Goal: Task Accomplishment & Management: Manage account settings

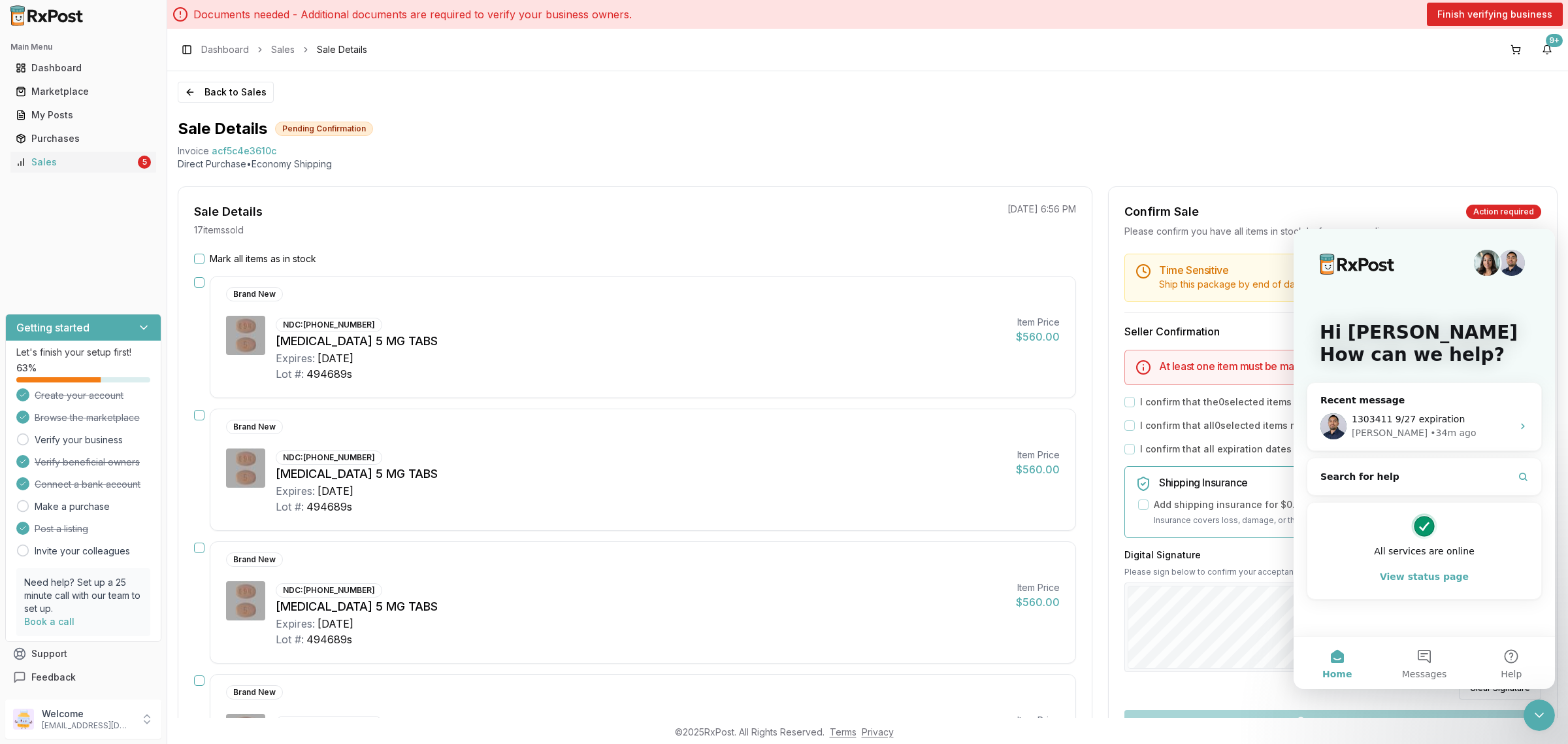
scroll to position [1471, 0]
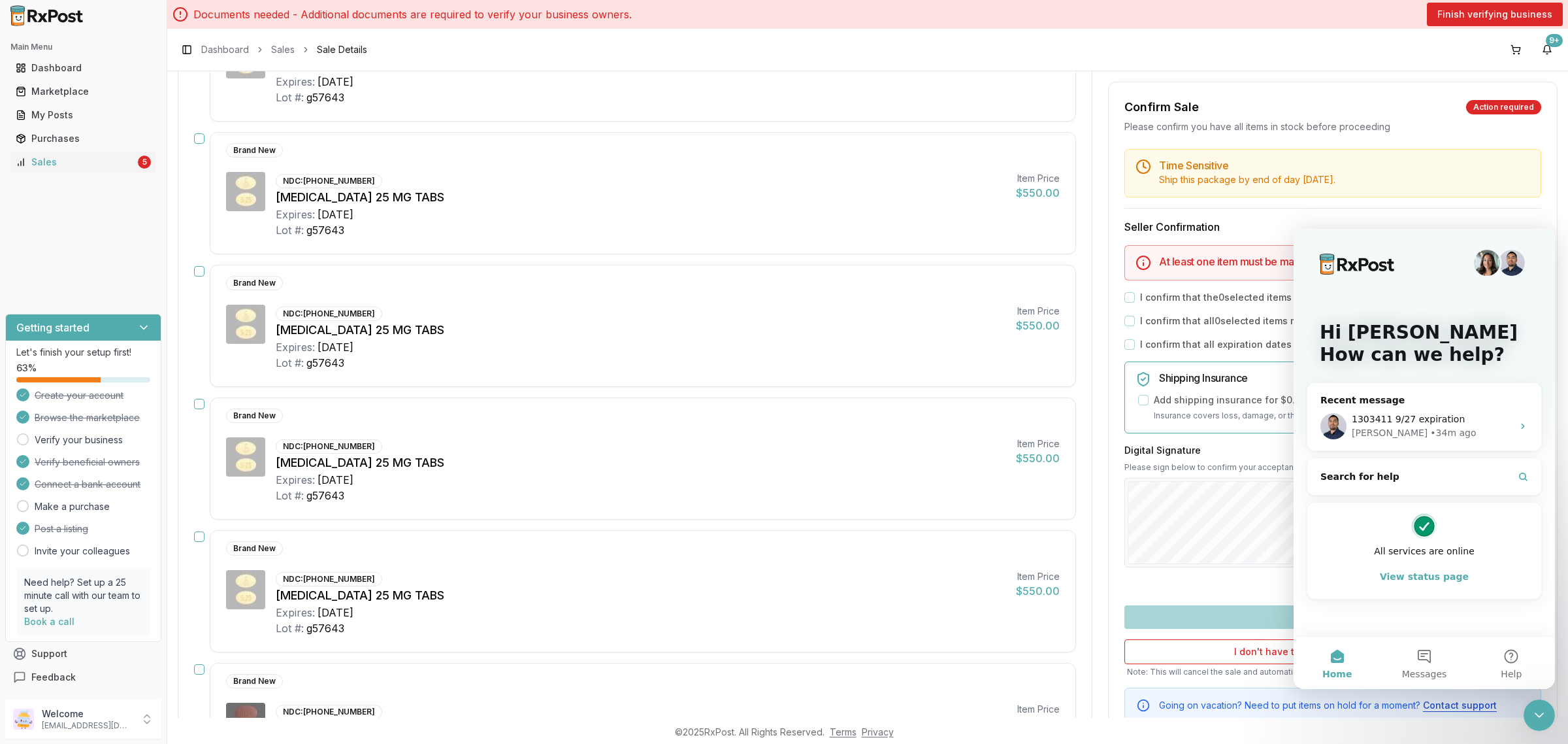
click at [1544, 709] on icon "Close Intercom Messenger" at bounding box center [1540, 715] width 16 height 16
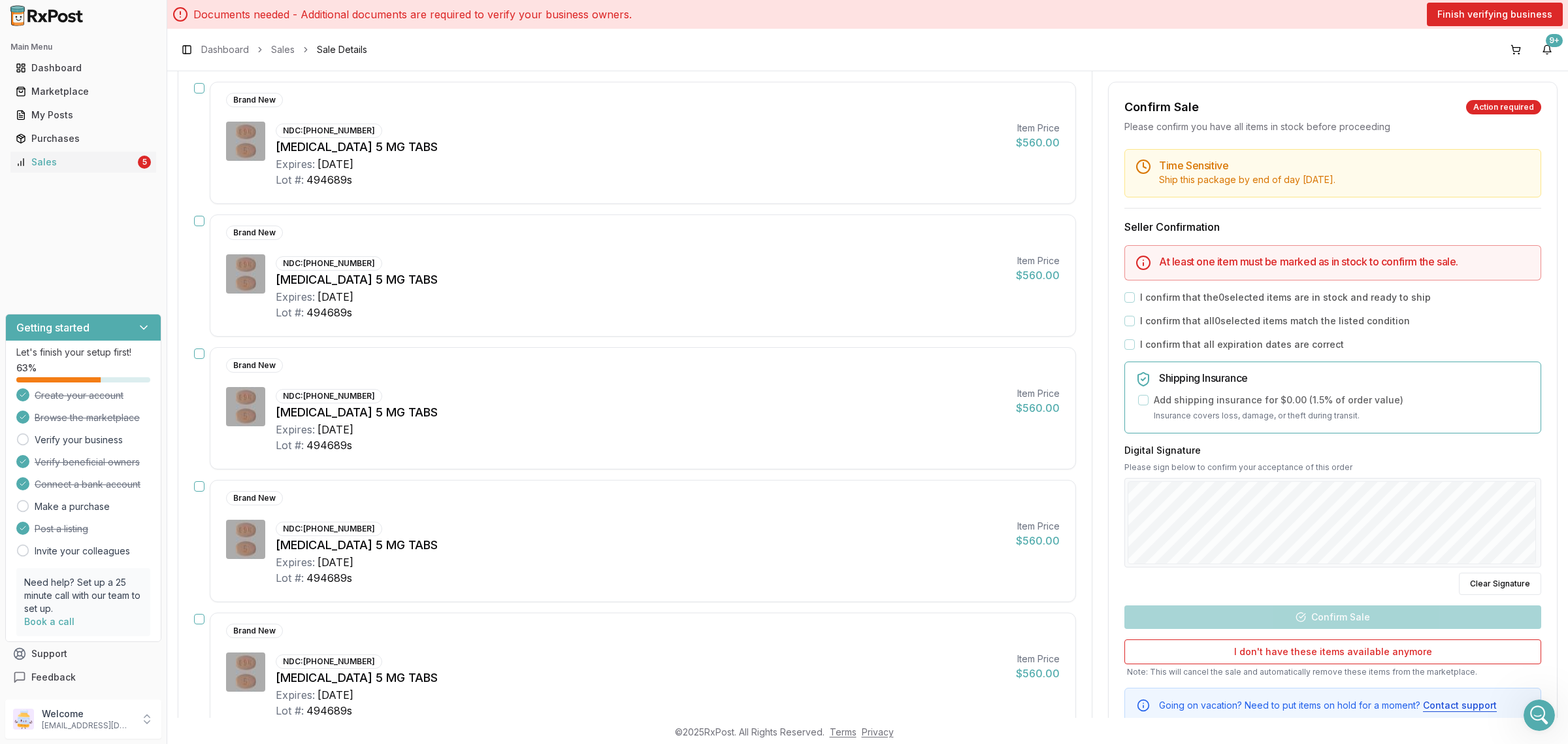
scroll to position [0, 0]
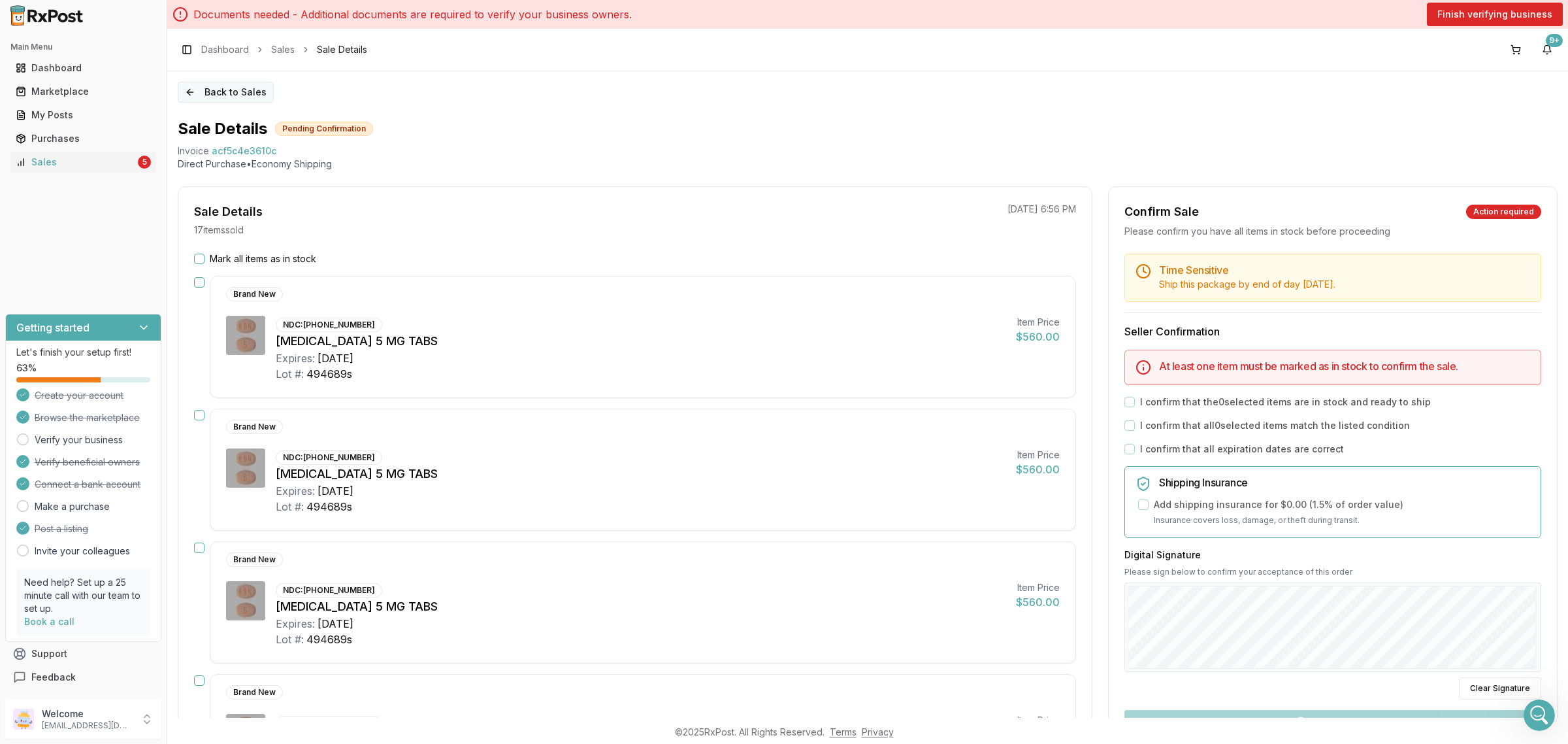
click at [207, 89] on button "Back to Sales" at bounding box center [226, 92] width 96 height 21
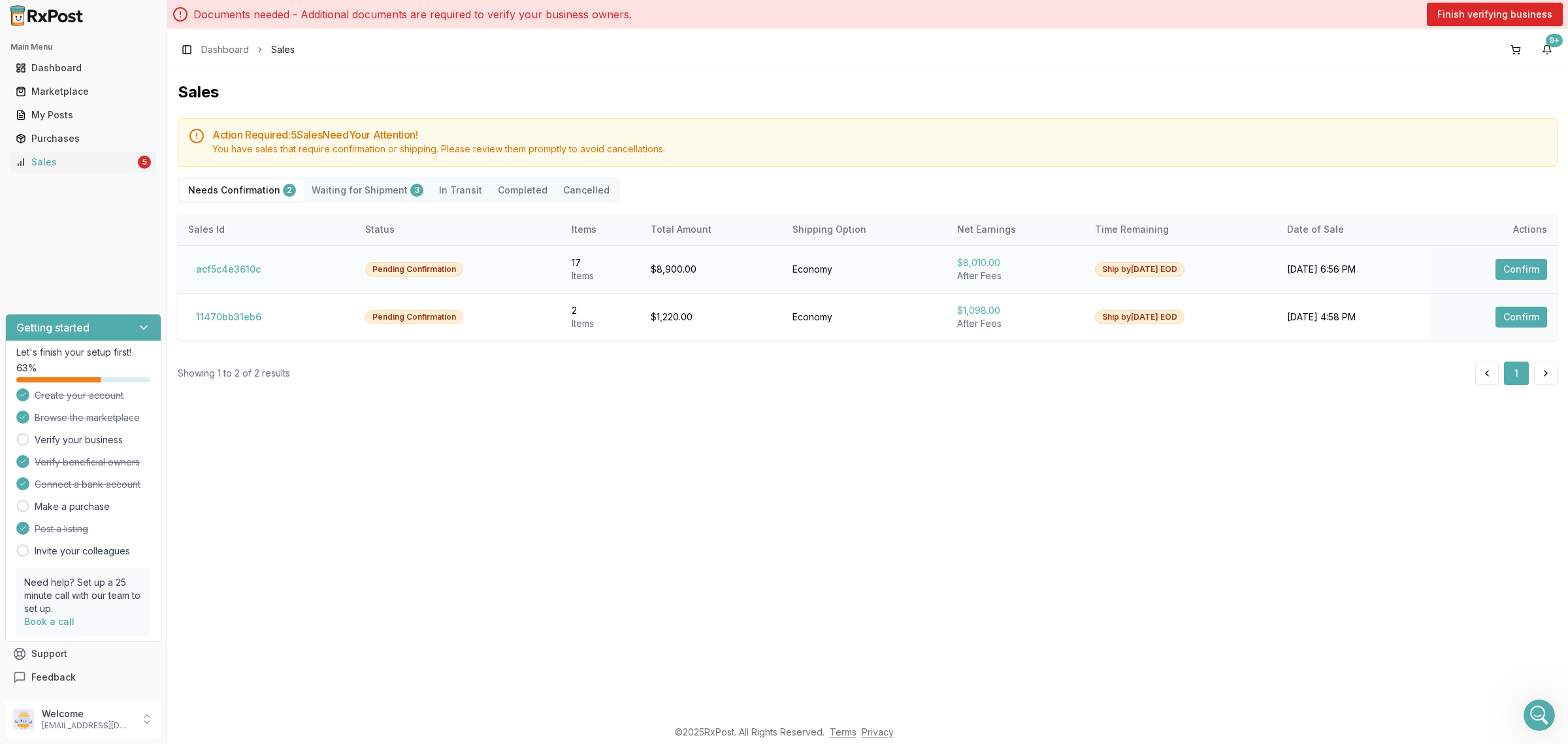
click at [230, 281] on td "acf5c4e3610c" at bounding box center [266, 269] width 177 height 48
click at [230, 269] on button "acf5c4e3610c" at bounding box center [228, 269] width 80 height 21
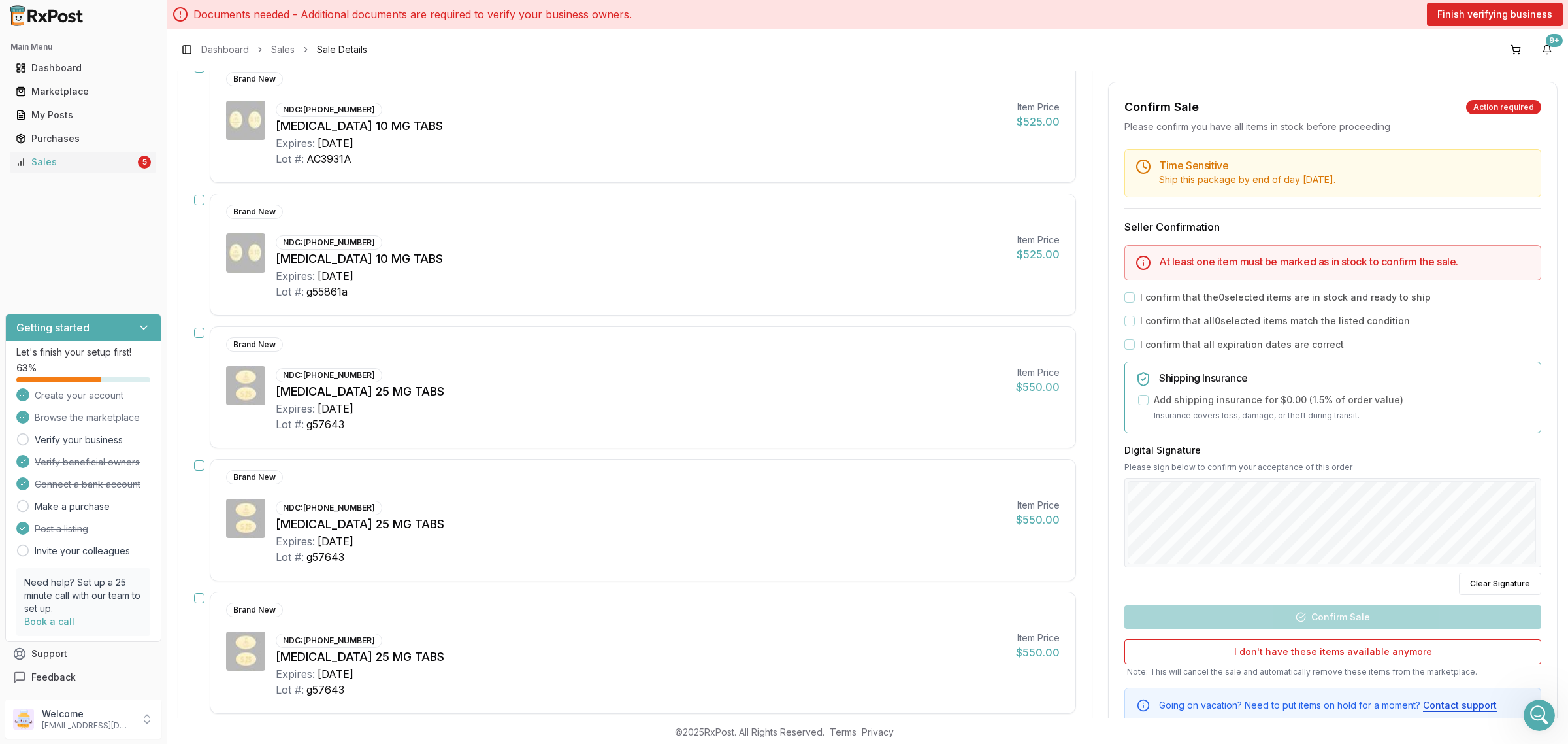
scroll to position [980, 0]
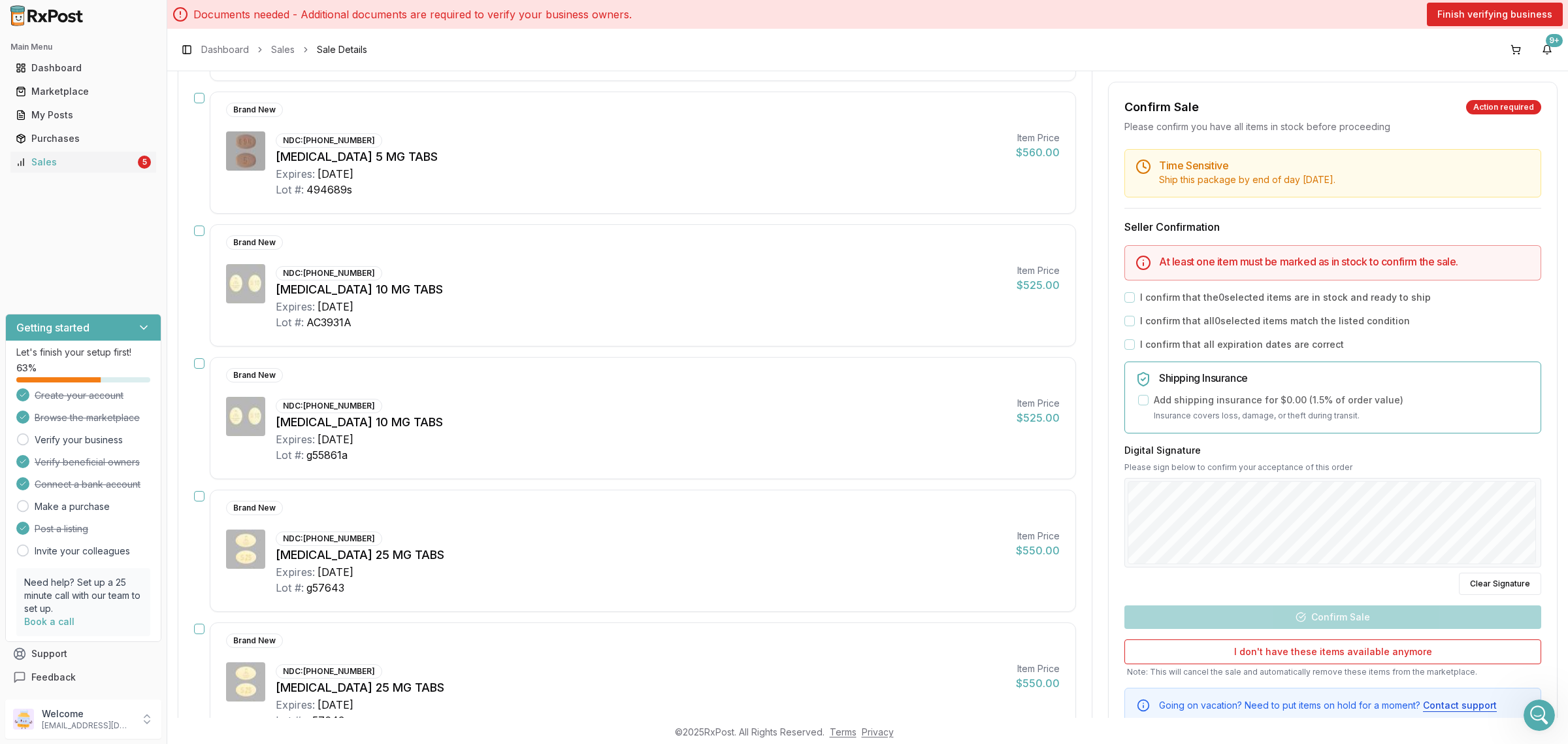
drag, startPoint x: 547, startPoint y: 283, endPoint x: 442, endPoint y: 288, distance: 105.1
click at [442, 288] on div "Jardiance 10 MG TABS" at bounding box center [641, 289] width 731 height 18
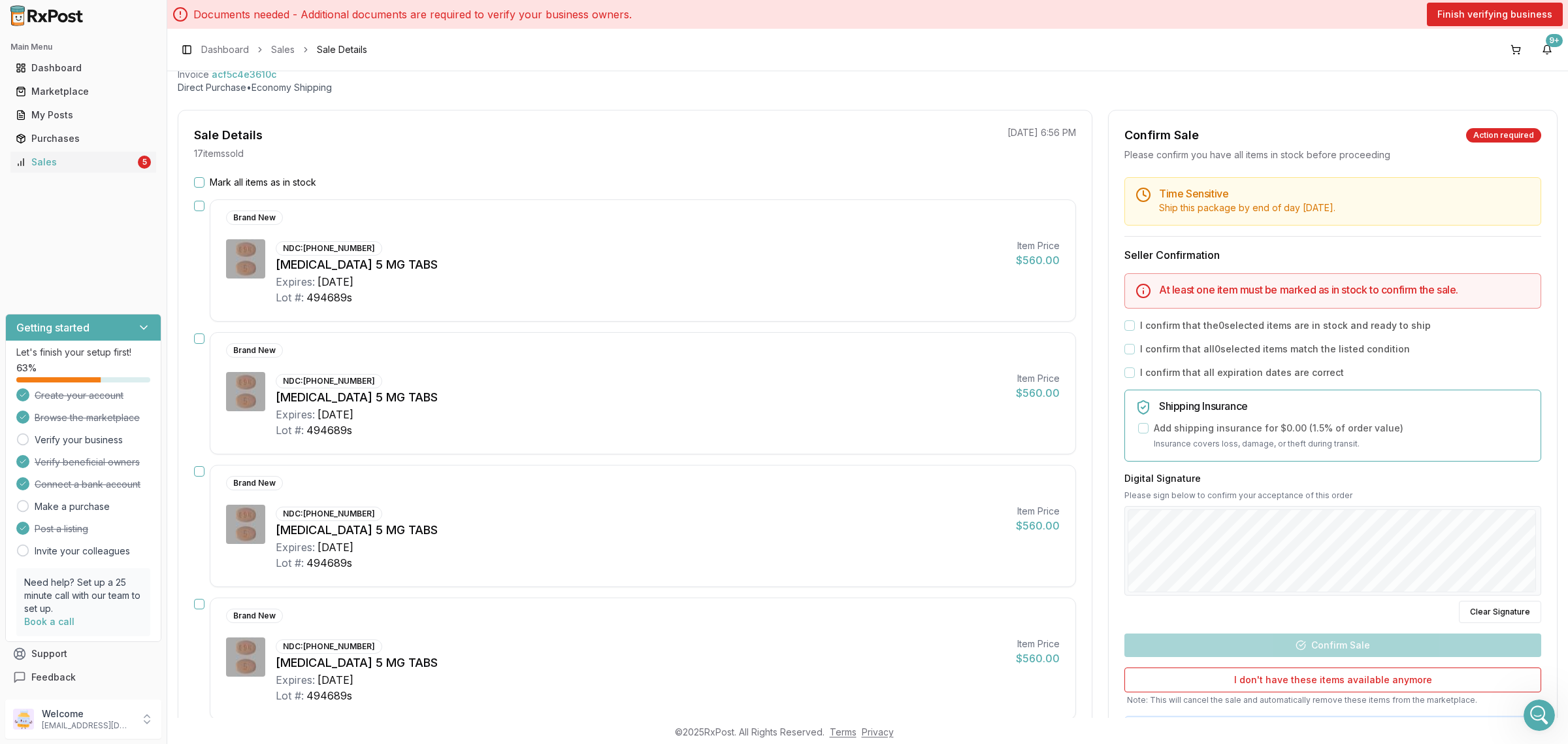
scroll to position [0, 0]
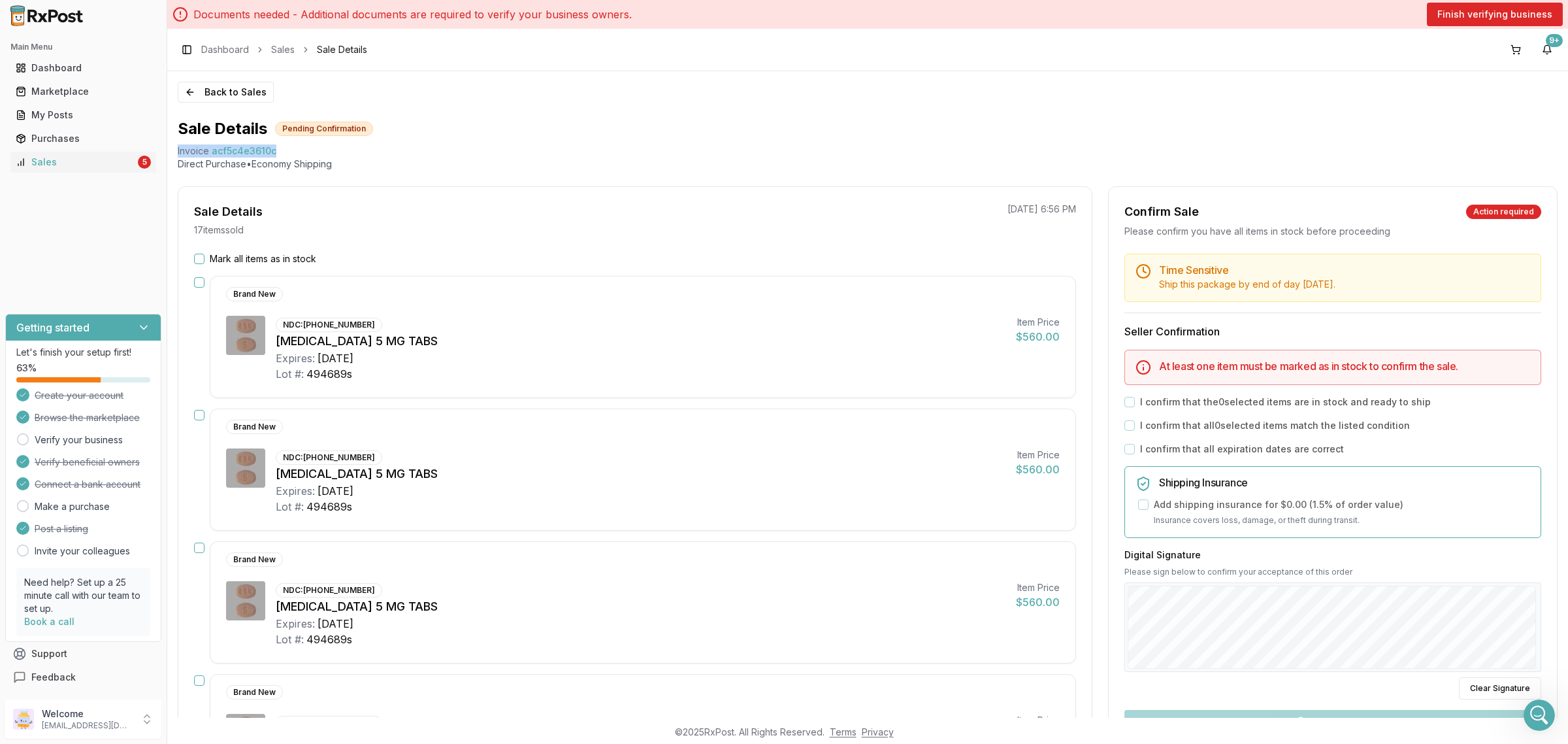
drag, startPoint x: 172, startPoint y: 147, endPoint x: 317, endPoint y: 148, distance: 145.0
click at [317, 148] on div "Back to Sales Sale Details Pending Confirmation Invoice acf5c4e3610c Direct Pur…" at bounding box center [867, 395] width 1401 height 646
copy div "Invoice acf5c4e3610c"
click at [1541, 717] on icon "Open Intercom Messenger" at bounding box center [1540, 715] width 22 height 22
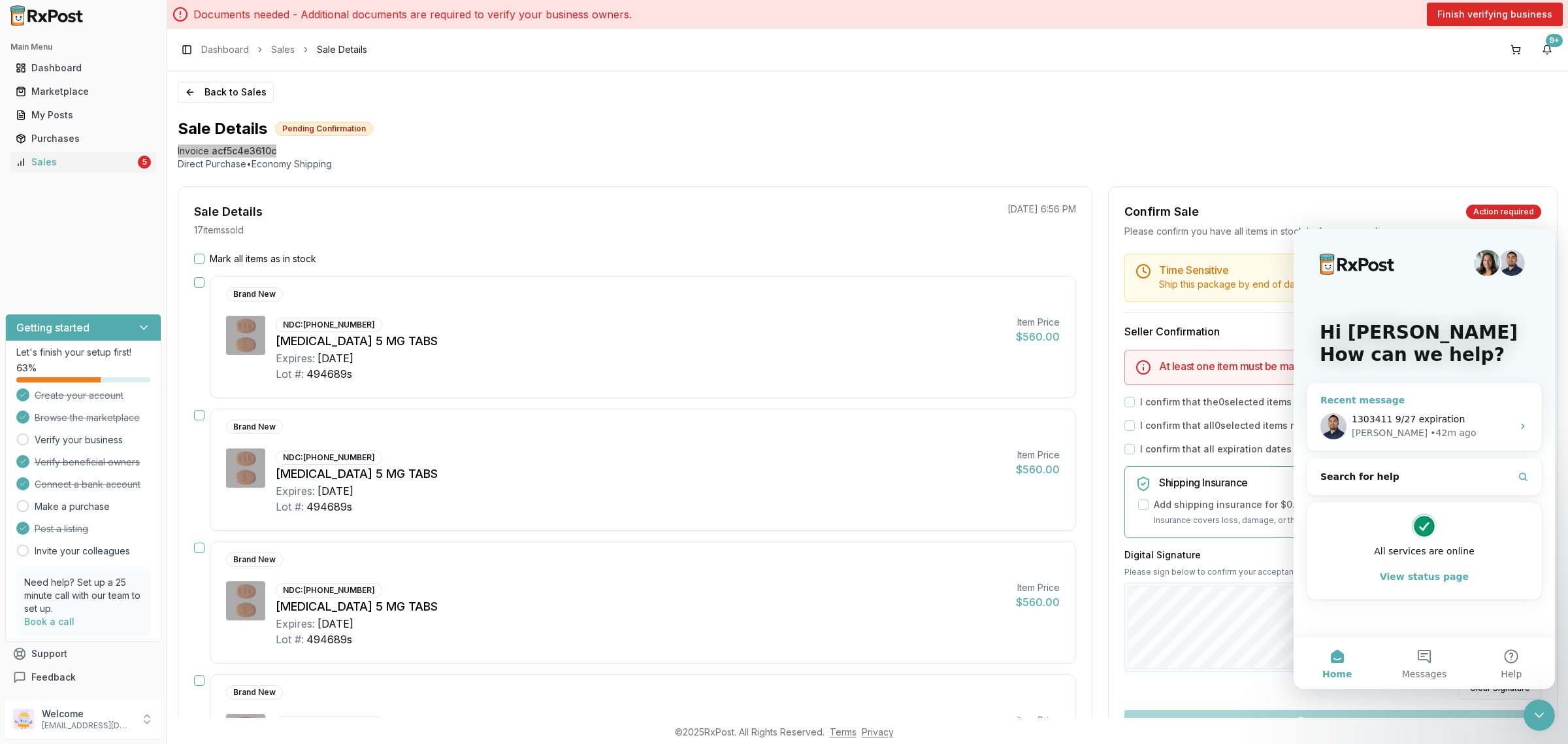
click at [1431, 428] on div "• 42m ago" at bounding box center [1453, 432] width 46 height 14
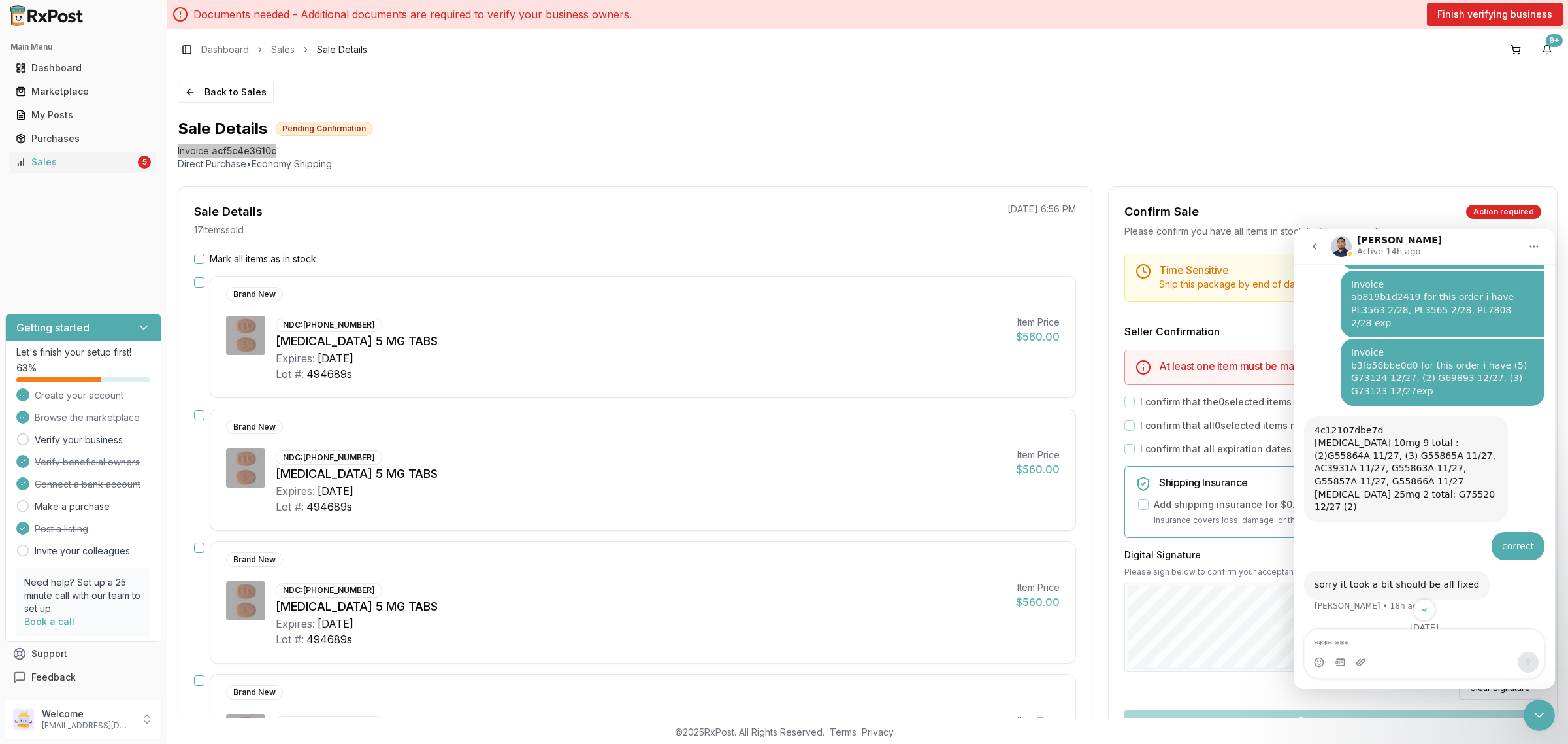
scroll to position [1391, 0]
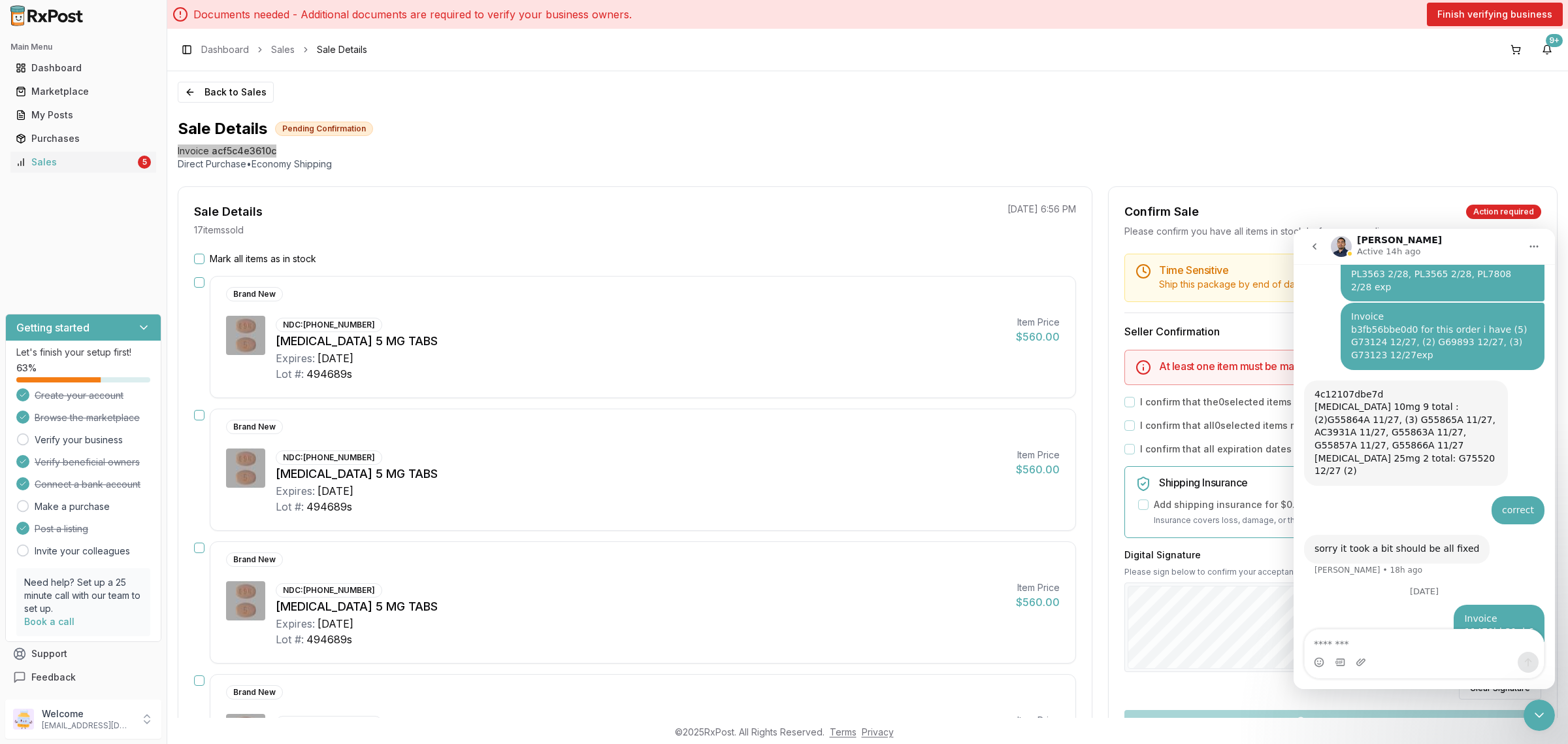
type textarea "**********"
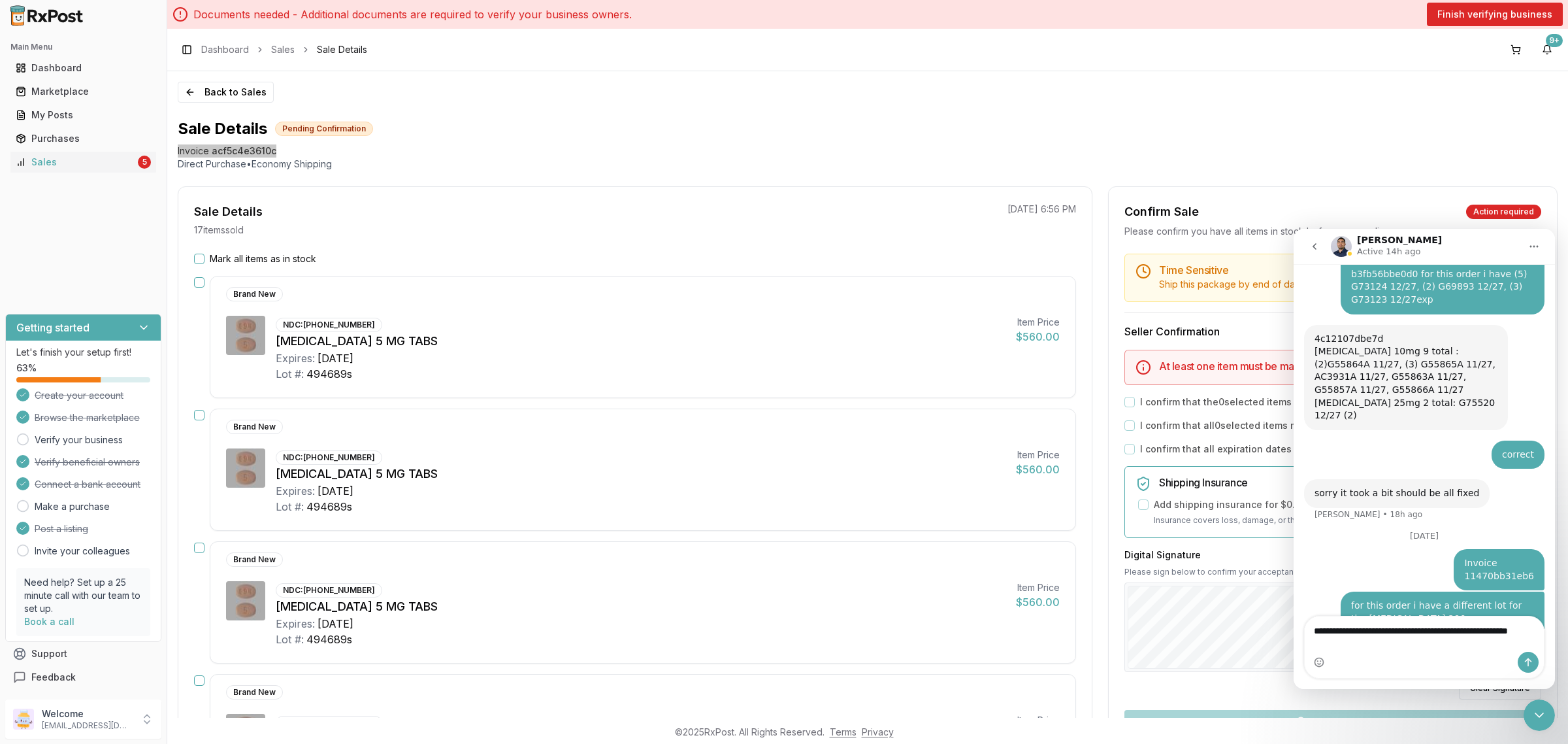
scroll to position [1433, 0]
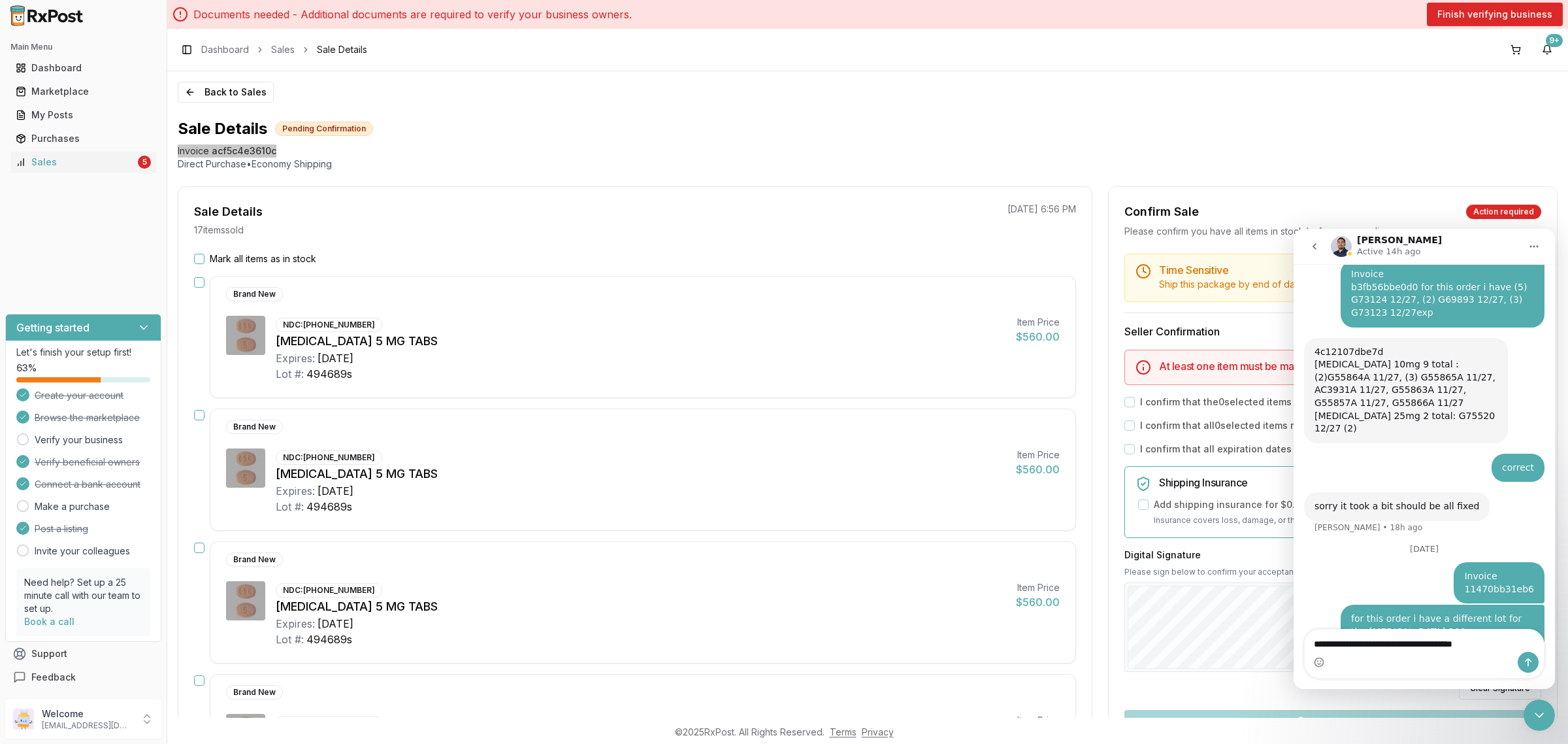
type textarea "**********"
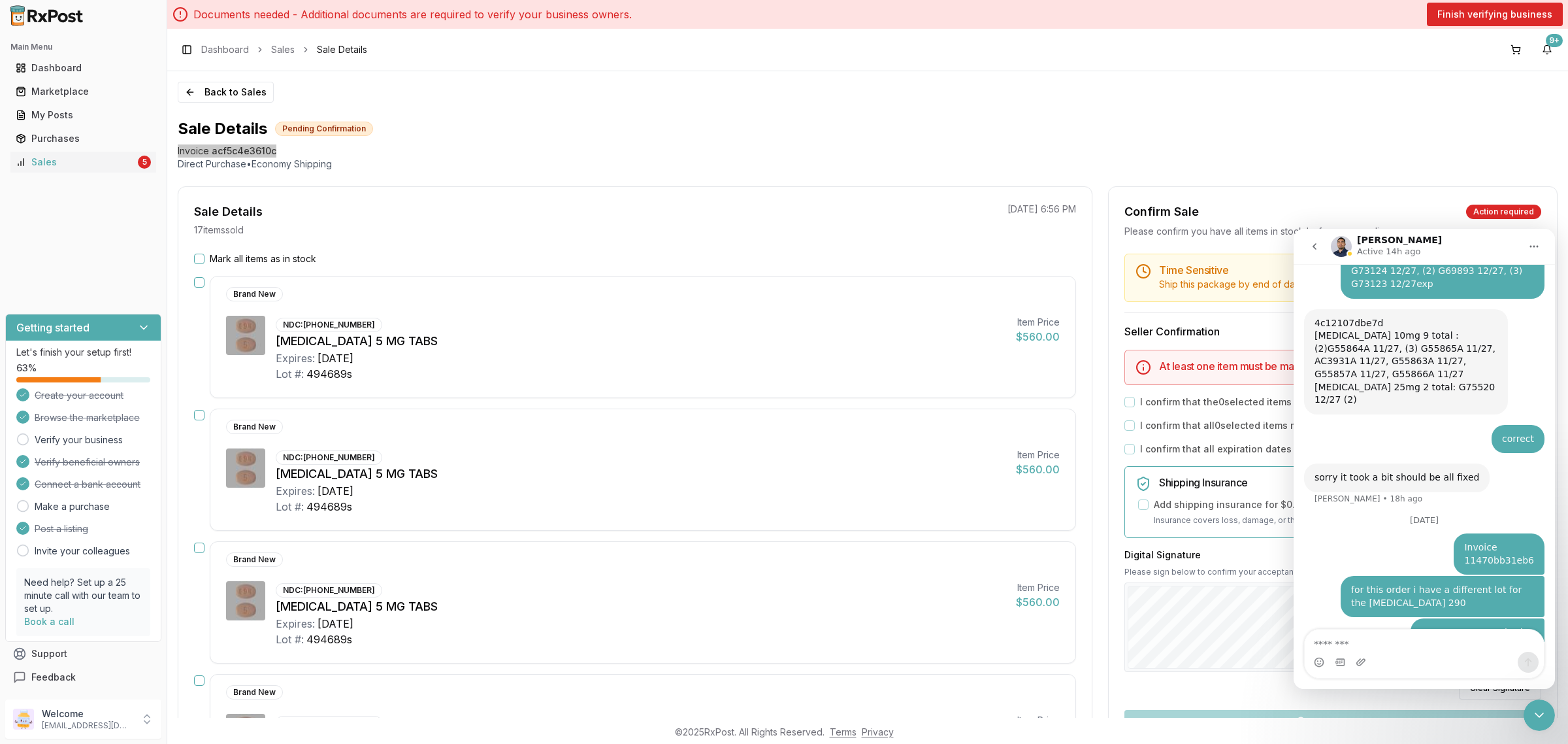
scroll to position [1463, 0]
paste textarea "**********"
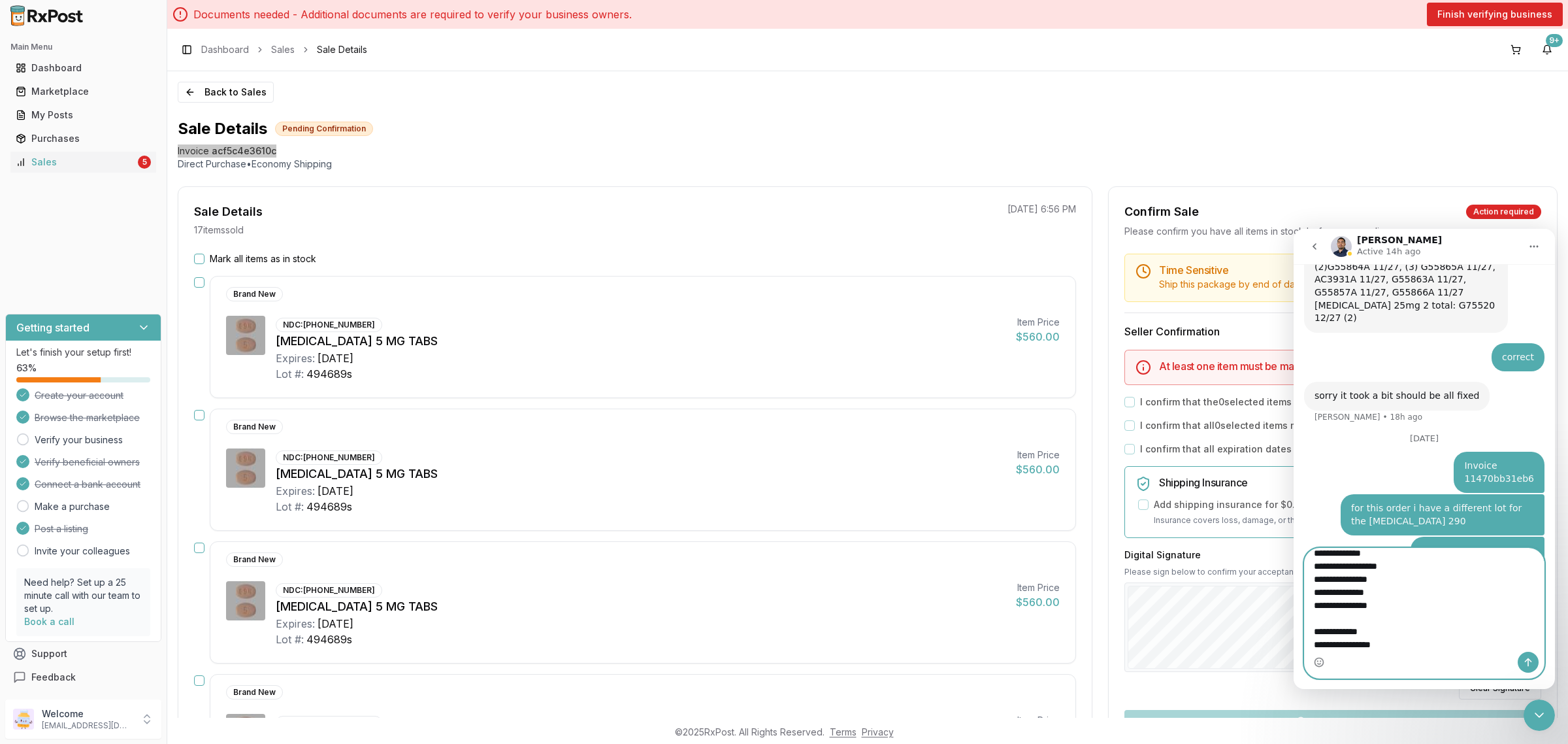
scroll to position [0, 0]
type textarea "**********"
click at [1530, 660] on icon "Send a message…" at bounding box center [1529, 662] width 7 height 9
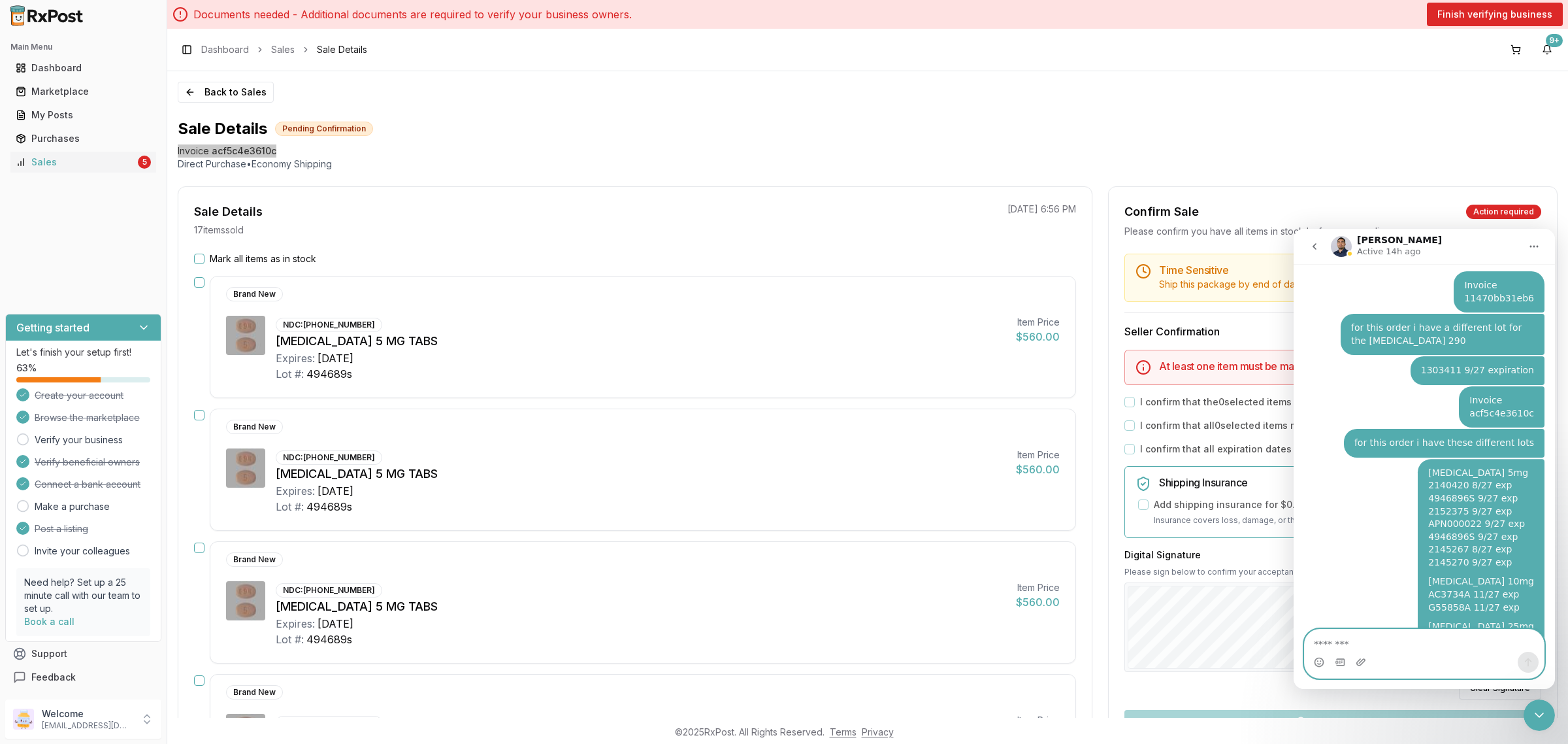
scroll to position [1730, 0]
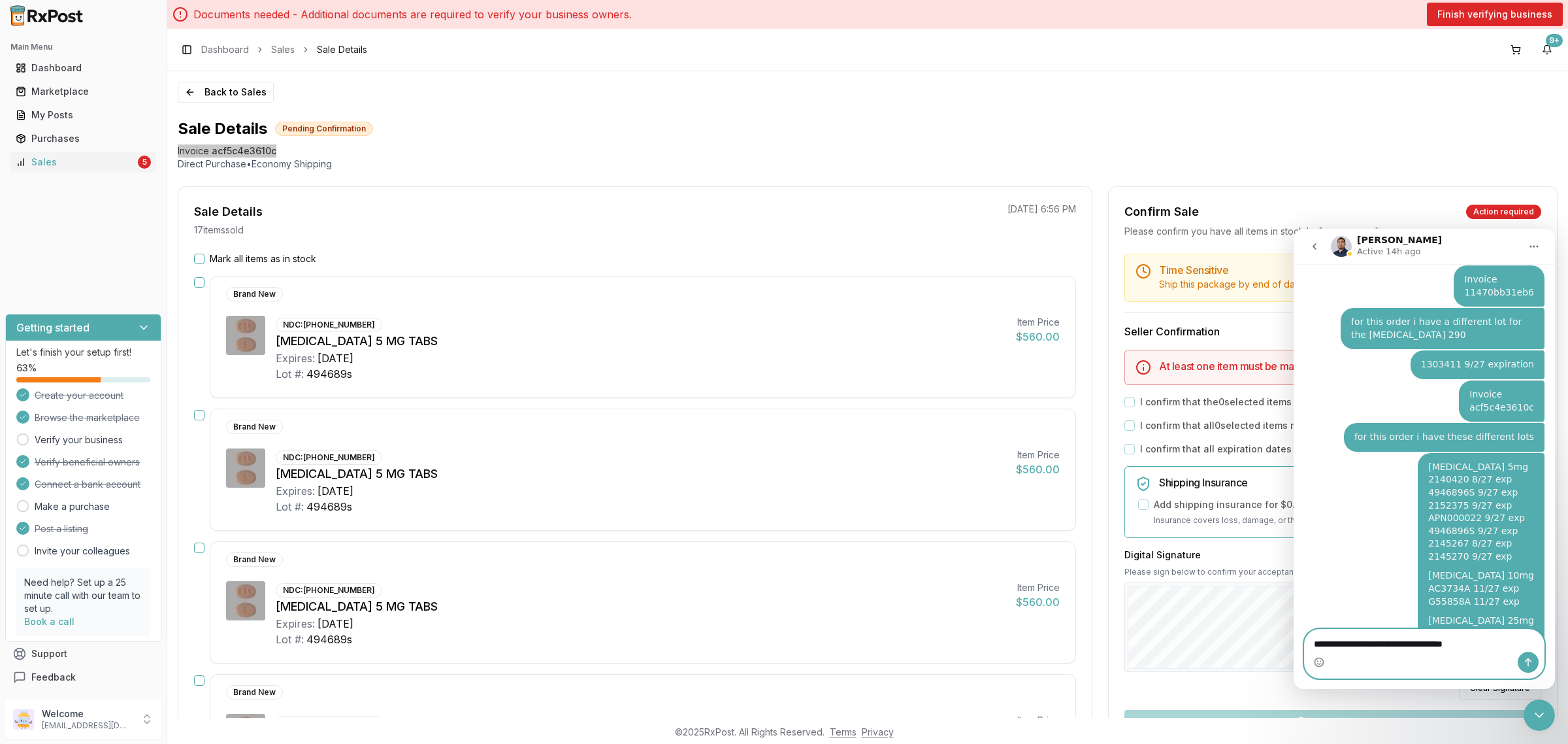
type textarea "**********"
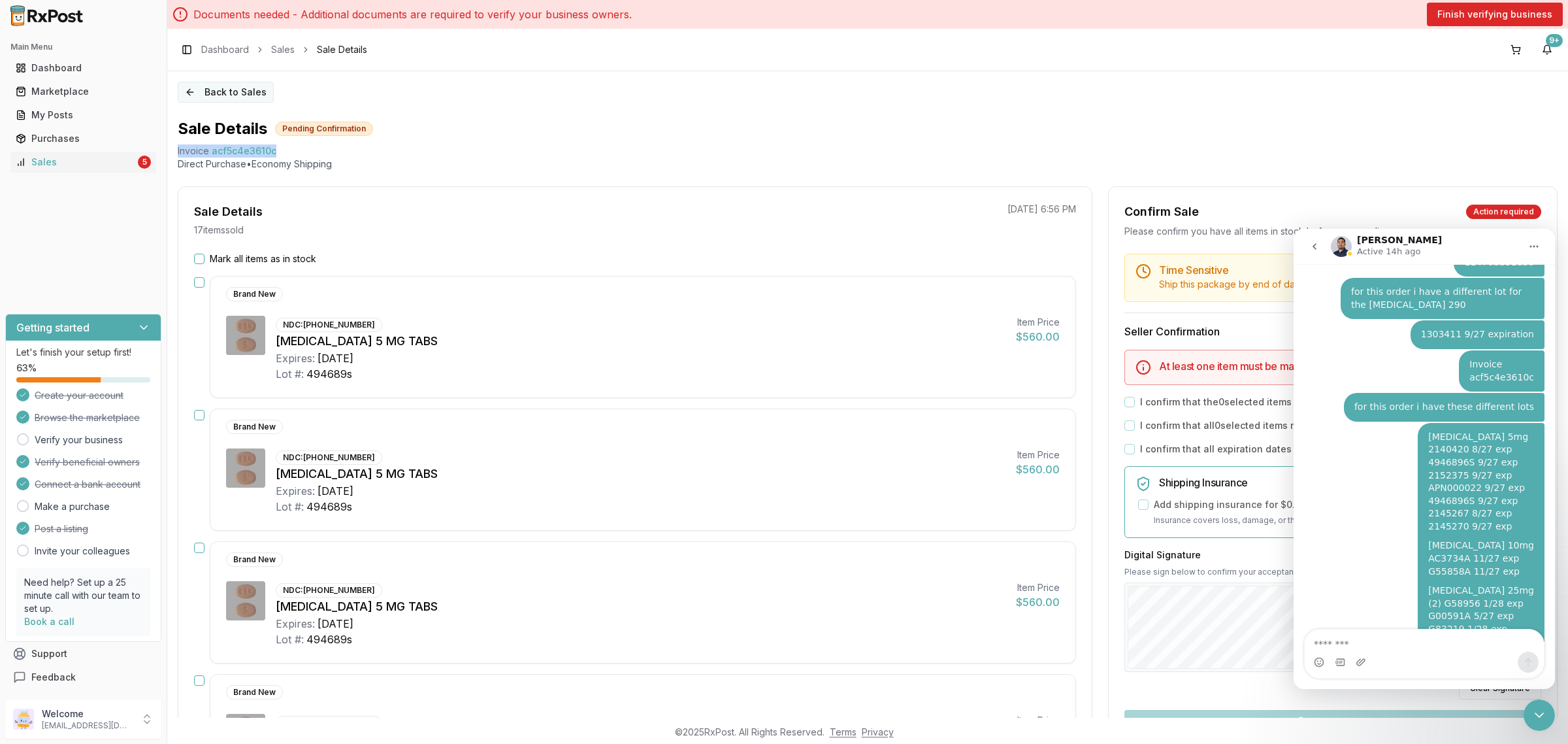
click at [223, 98] on button "Back to Sales" at bounding box center [226, 92] width 96 height 21
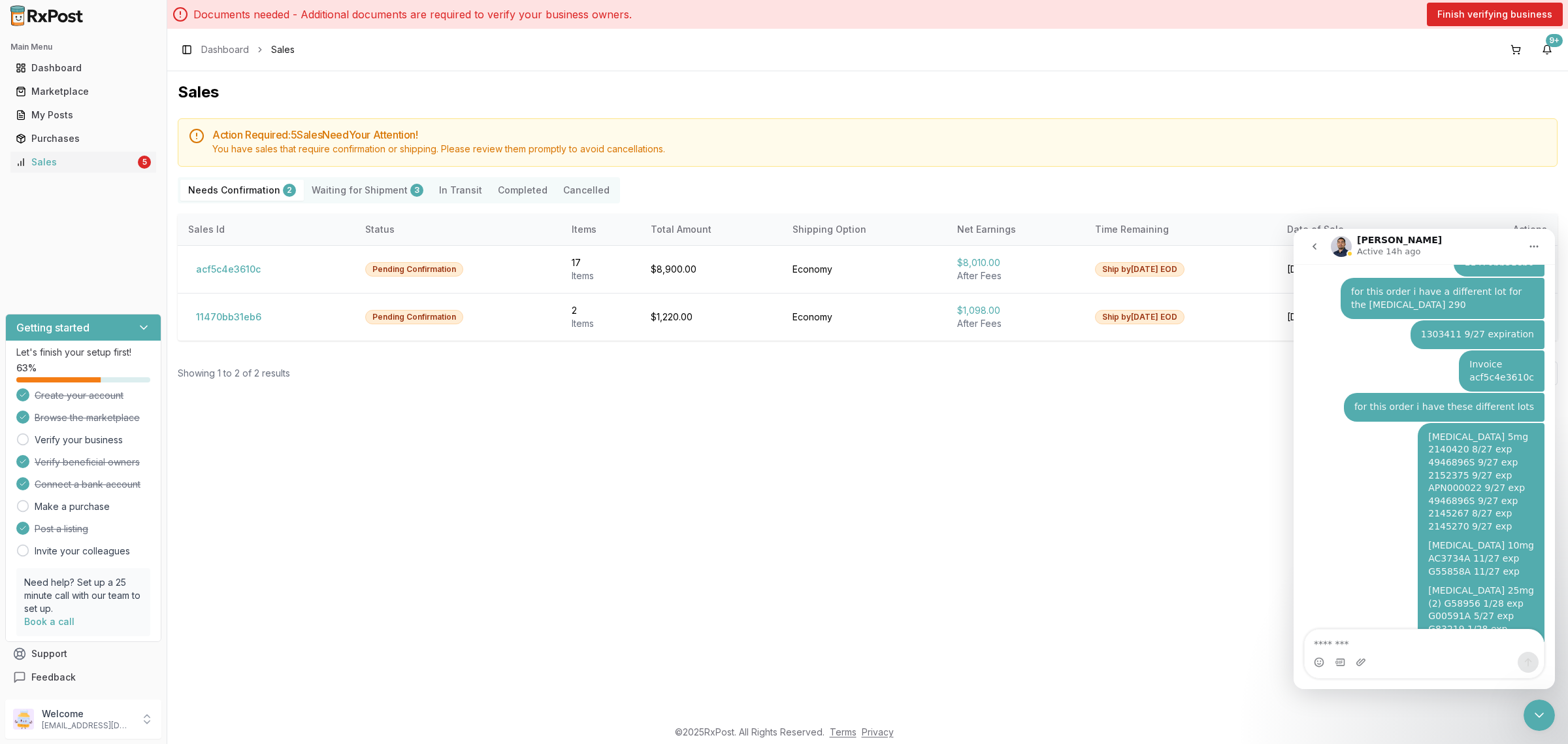
click at [625, 412] on div "Sales Action Required: 5 Sale s Need Your Attention! You have sales that requir…" at bounding box center [867, 395] width 1401 height 646
click at [1079, 594] on div "Sales Action Required: 5 Sale s Need Your Attention! You have sales that requir…" at bounding box center [867, 395] width 1401 height 646
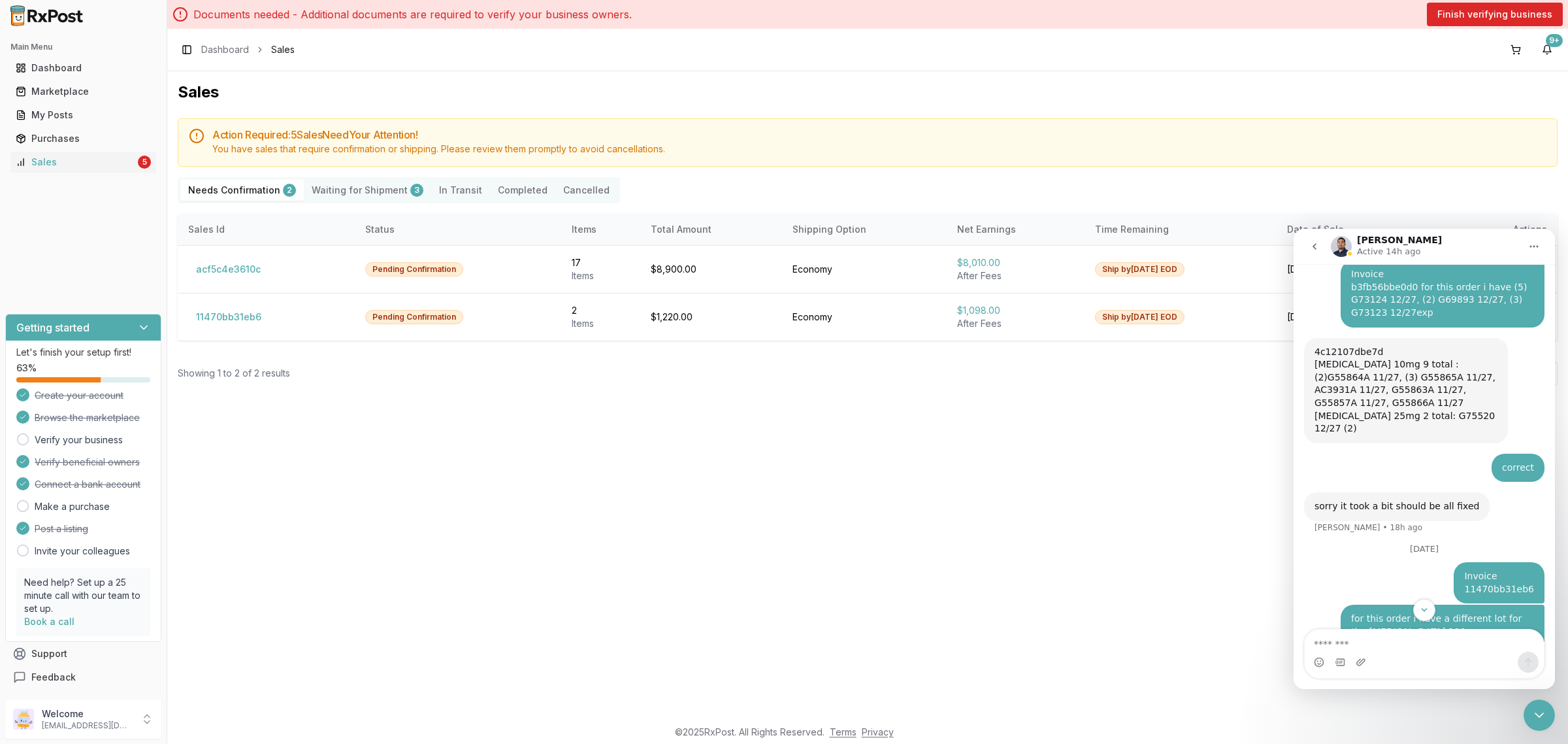
scroll to position [1760, 0]
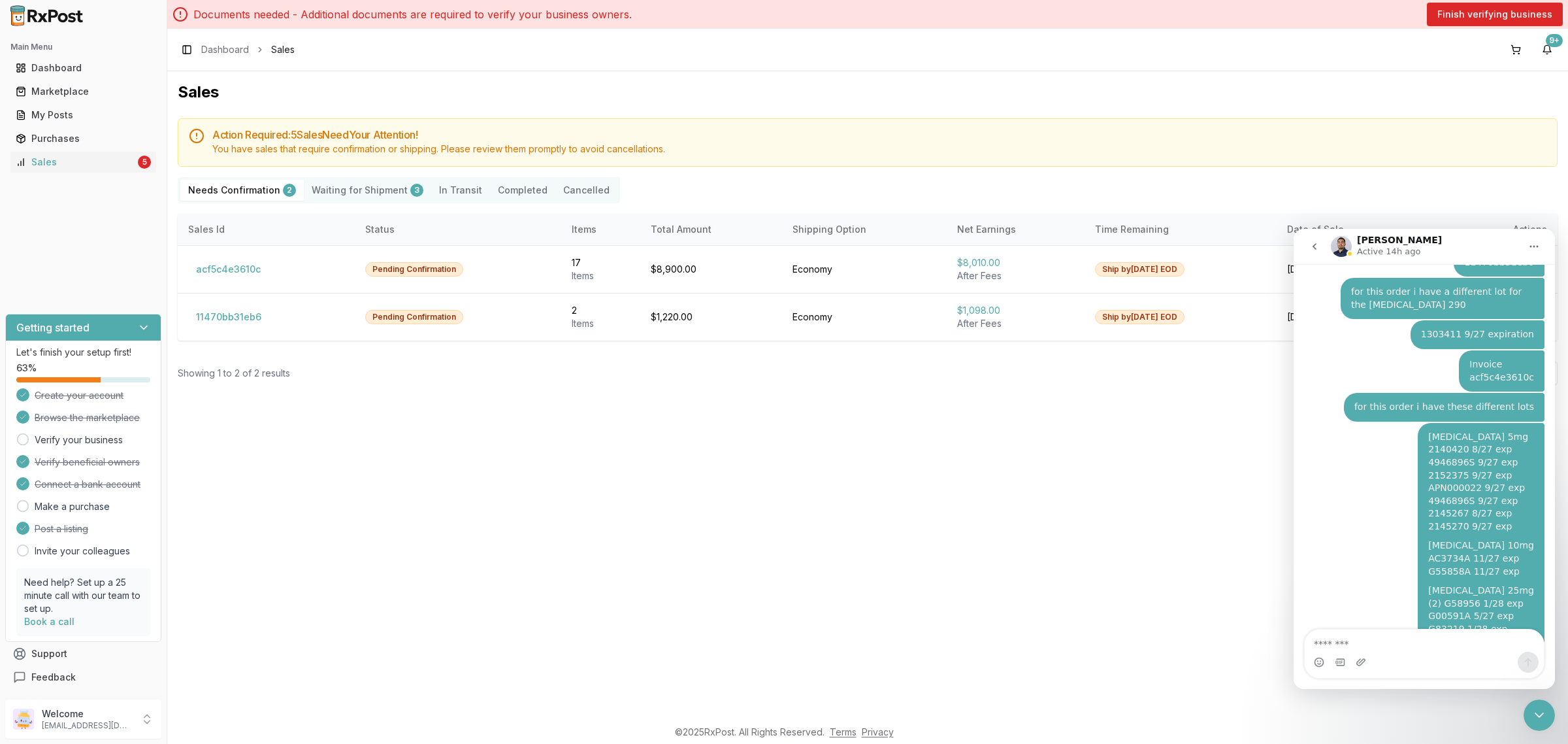
drag, startPoint x: 831, startPoint y: 555, endPoint x: 562, endPoint y: 637, distance: 281.2
click at [828, 559] on div "Sales Action Required: 5 Sale s Need Your Attention! You have sales that requir…" at bounding box center [867, 395] width 1401 height 646
click at [92, 719] on p "Welcome" at bounding box center [87, 714] width 91 height 13
click at [211, 719] on span "Sign Out" at bounding box center [237, 722] width 124 height 13
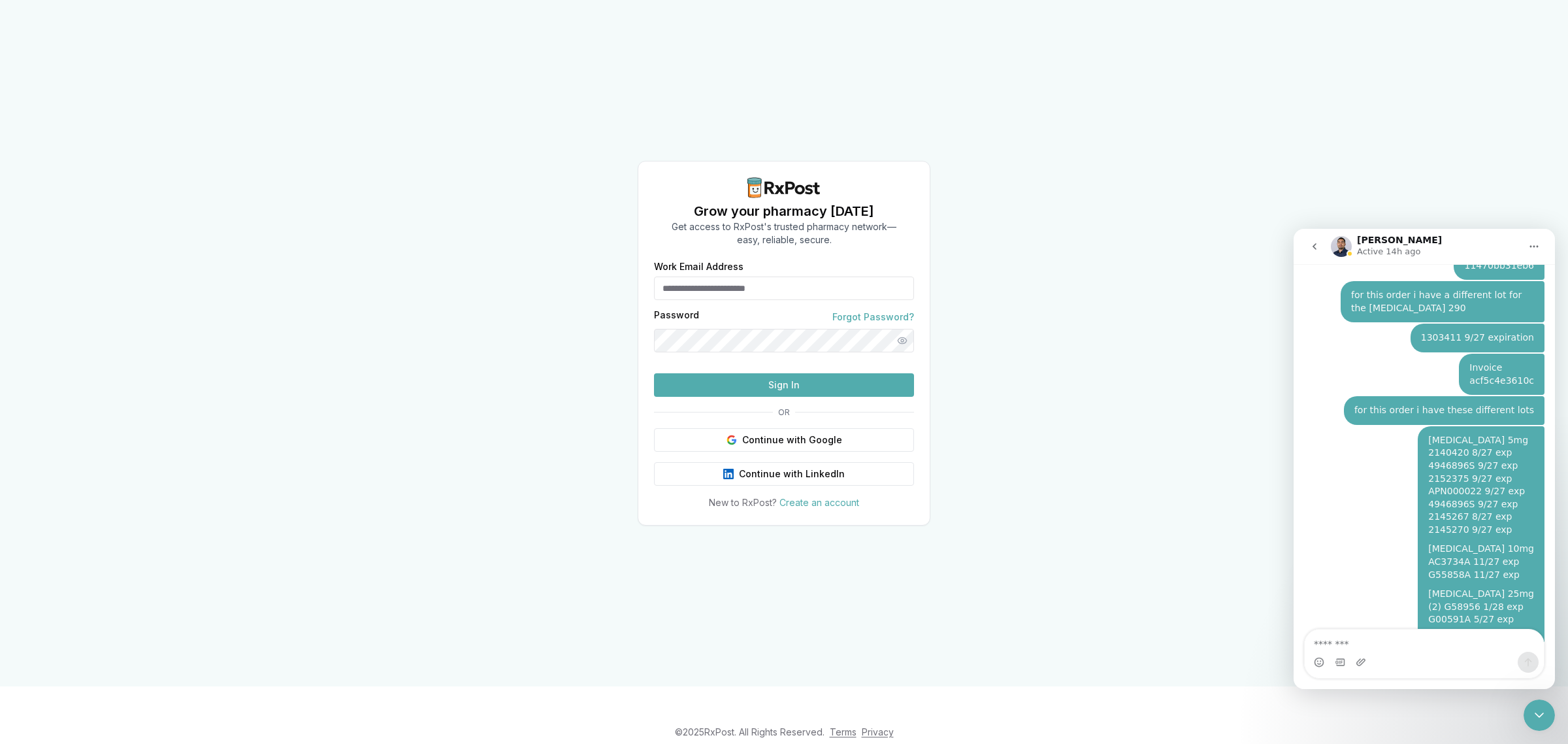
scroll to position [1760, 0]
click at [1530, 714] on div "Close Intercom Messenger" at bounding box center [1539, 714] width 31 height 31
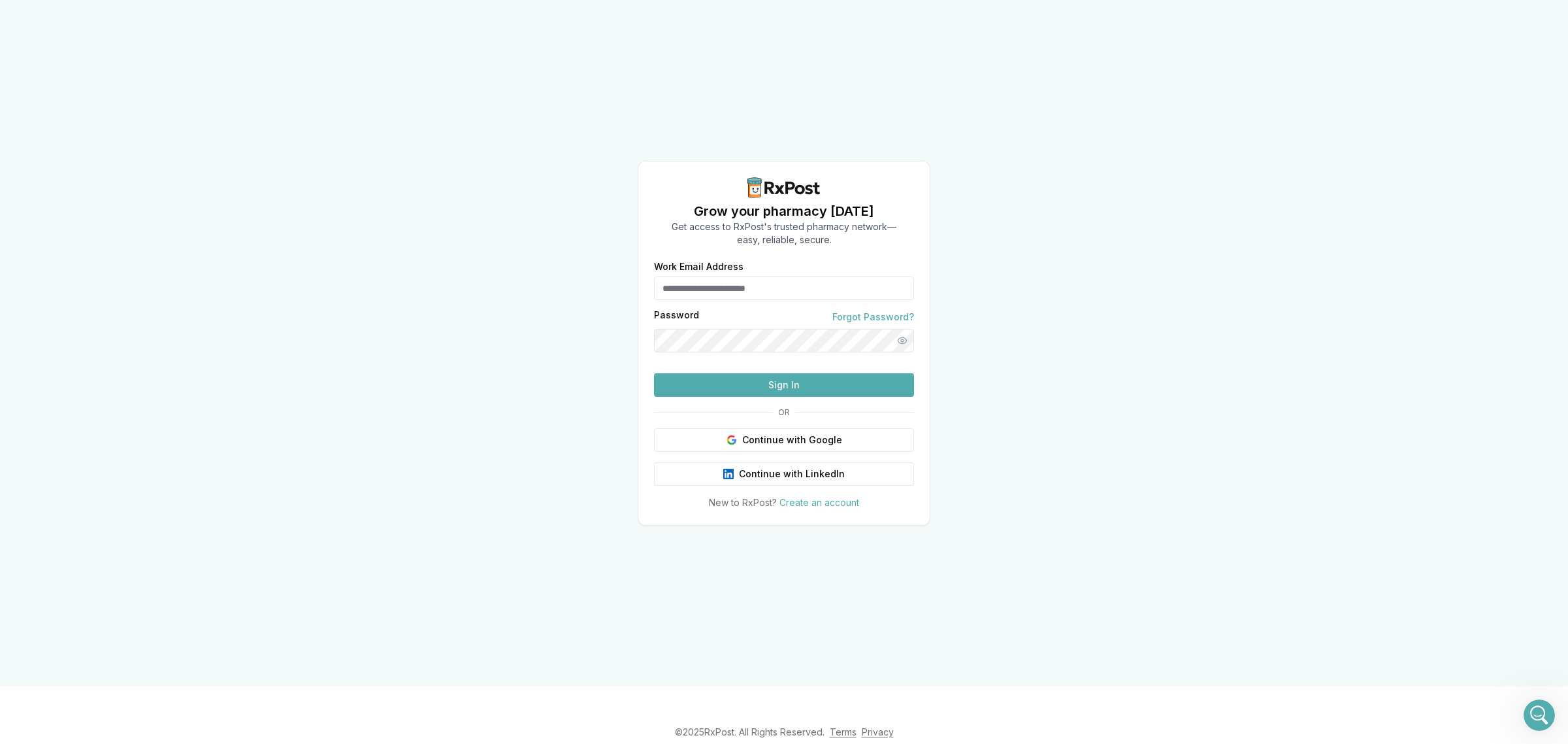
scroll to position [1743, 0]
type input "**********"
click at [773, 397] on button "Sign In" at bounding box center [784, 385] width 260 height 24
click at [800, 397] on button "Sign In" at bounding box center [784, 385] width 260 height 24
click at [729, 397] on button "Sign In" at bounding box center [784, 385] width 260 height 24
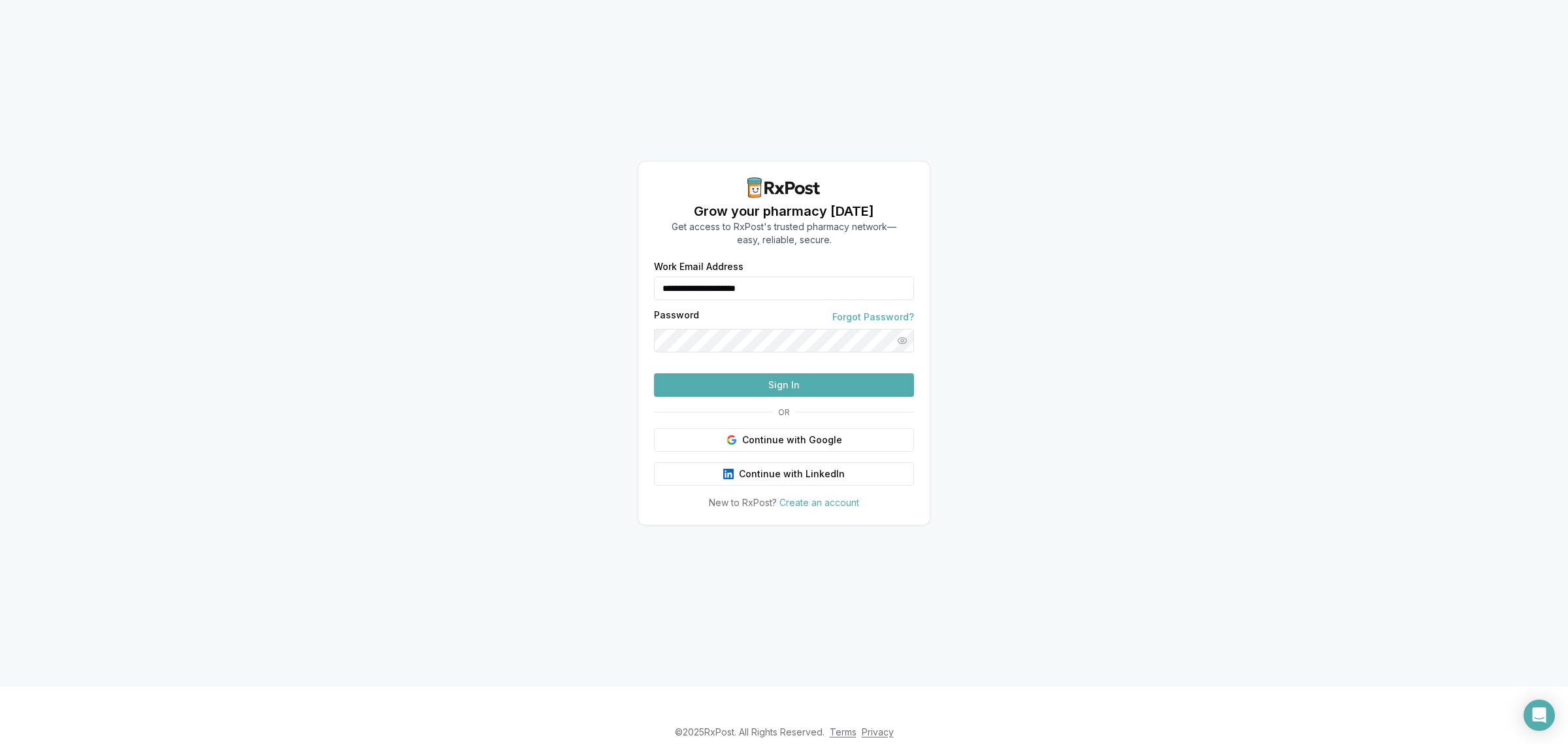
click at [743, 397] on button "Sign In" at bounding box center [784, 385] width 260 height 24
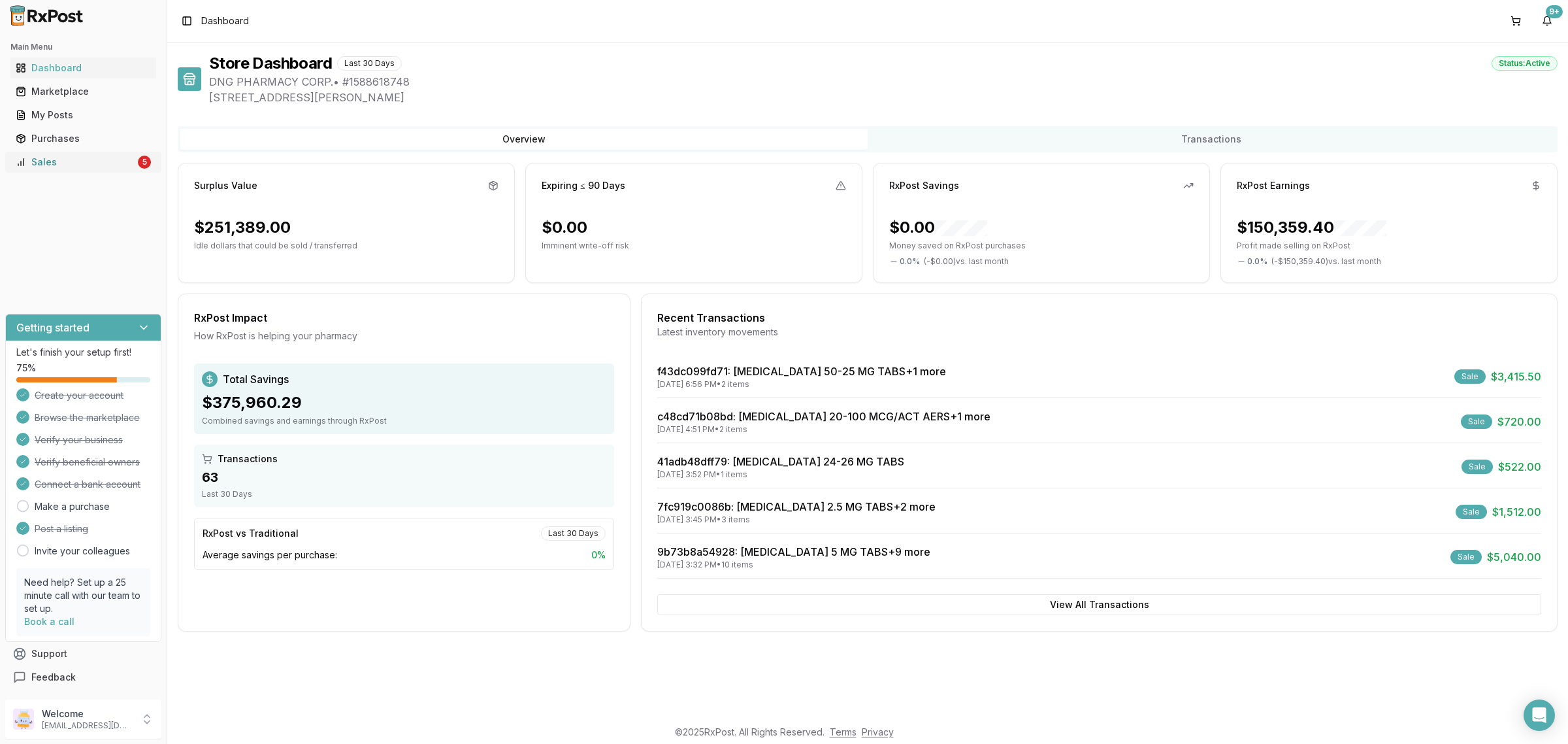
click at [98, 162] on div "Sales" at bounding box center [75, 162] width 119 height 13
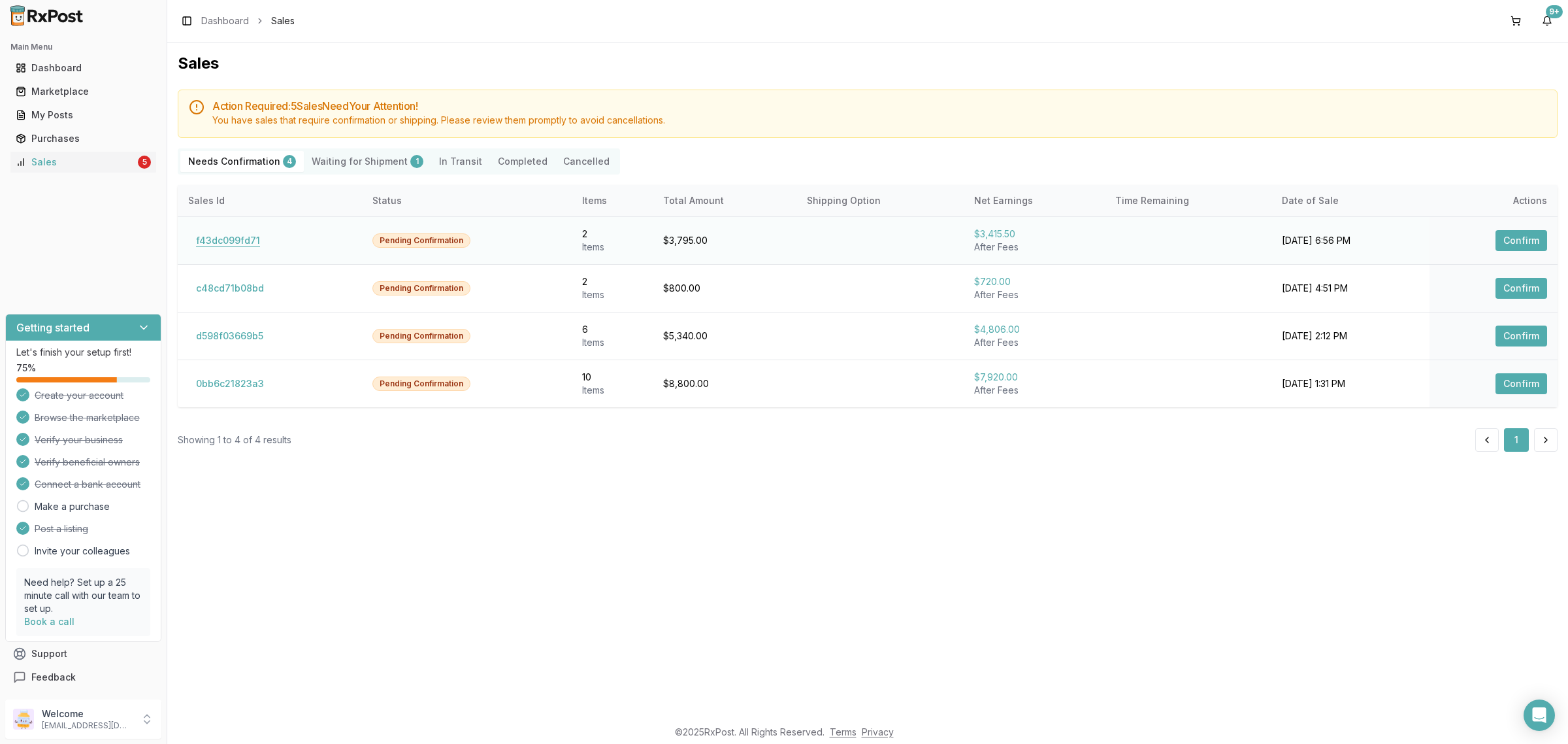
click at [254, 243] on button "f43dc099fd71" at bounding box center [228, 240] width 80 height 21
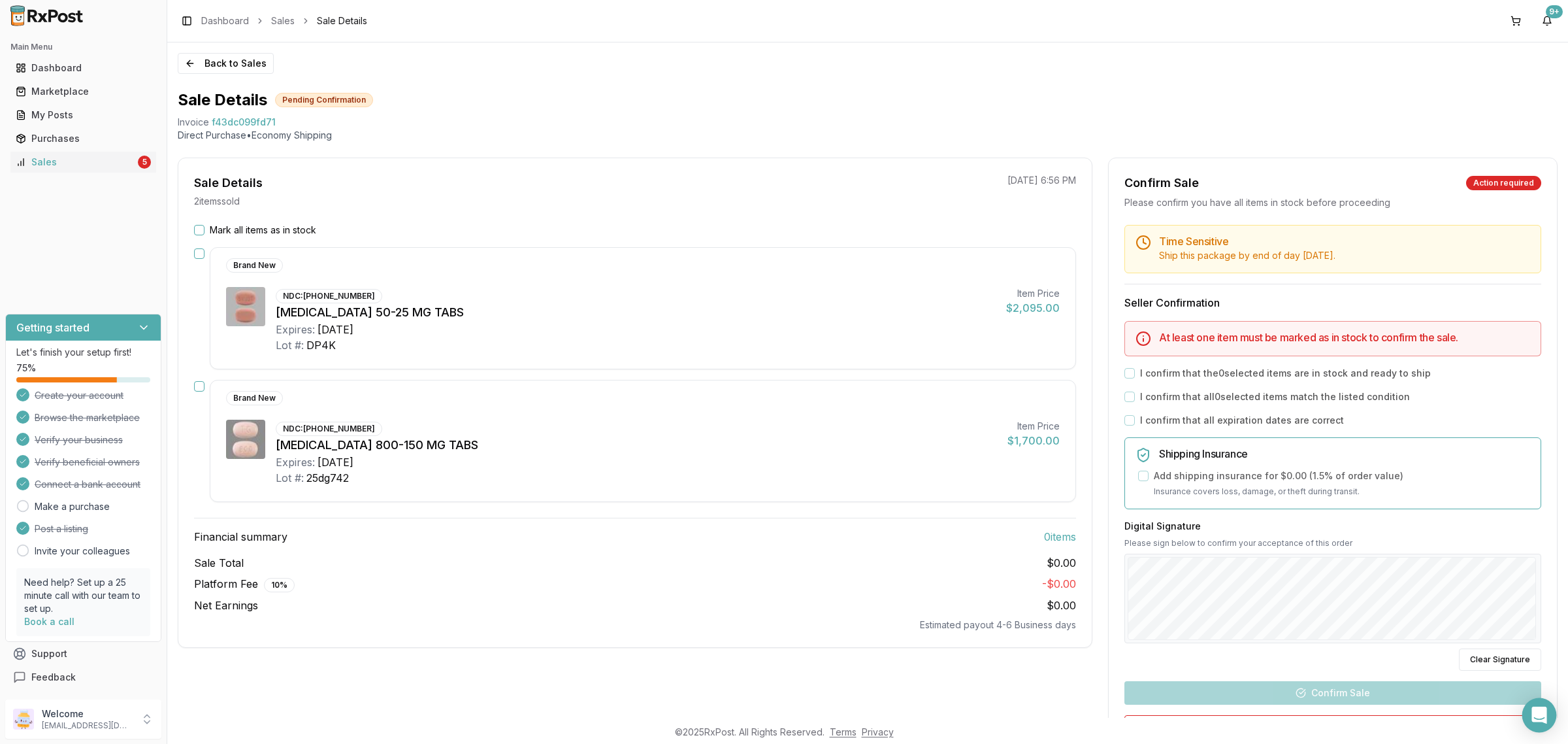
click at [1533, 717] on icon "Open Intercom Messenger" at bounding box center [1540, 715] width 17 height 17
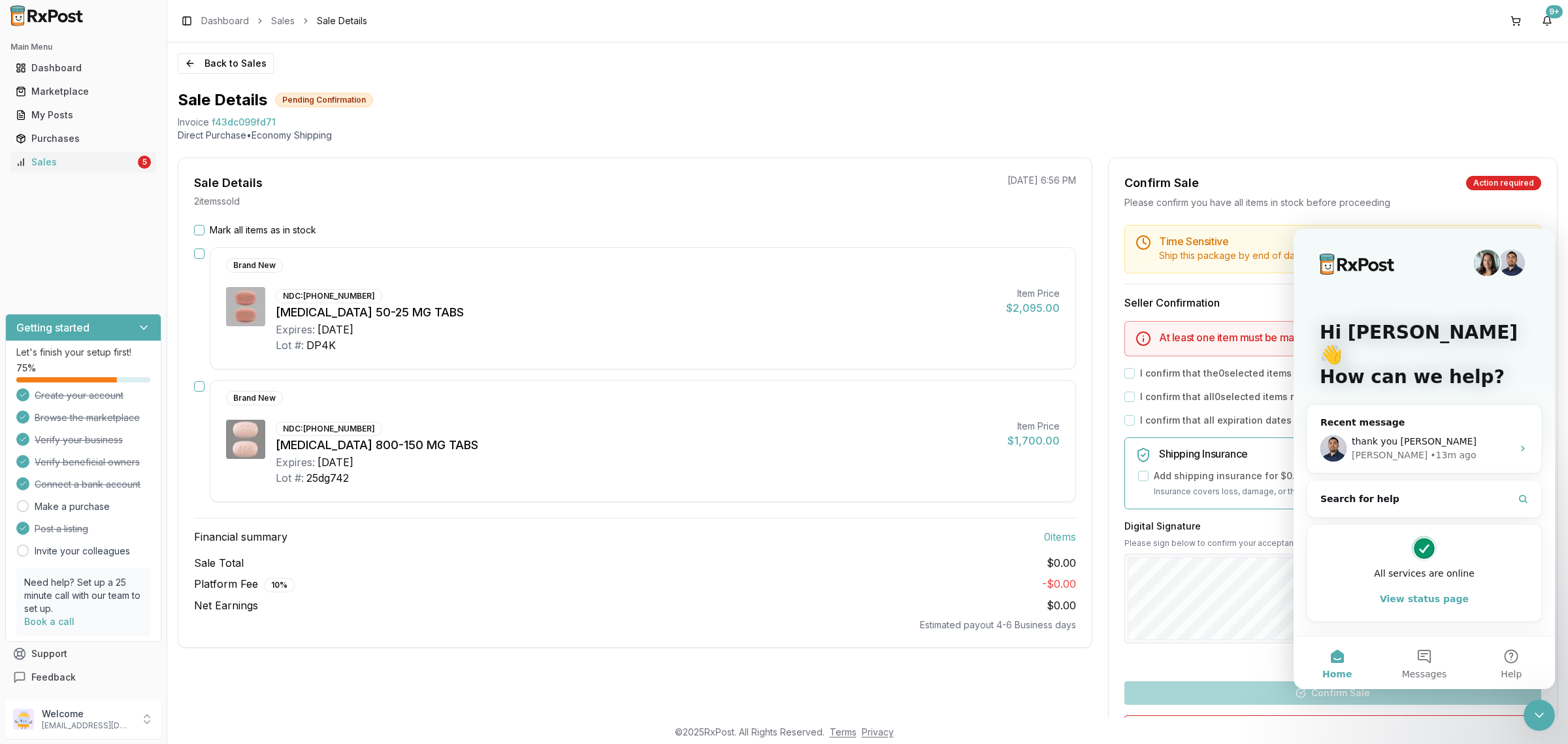
click at [1543, 720] on icon "Close Intercom Messenger" at bounding box center [1540, 715] width 16 height 16
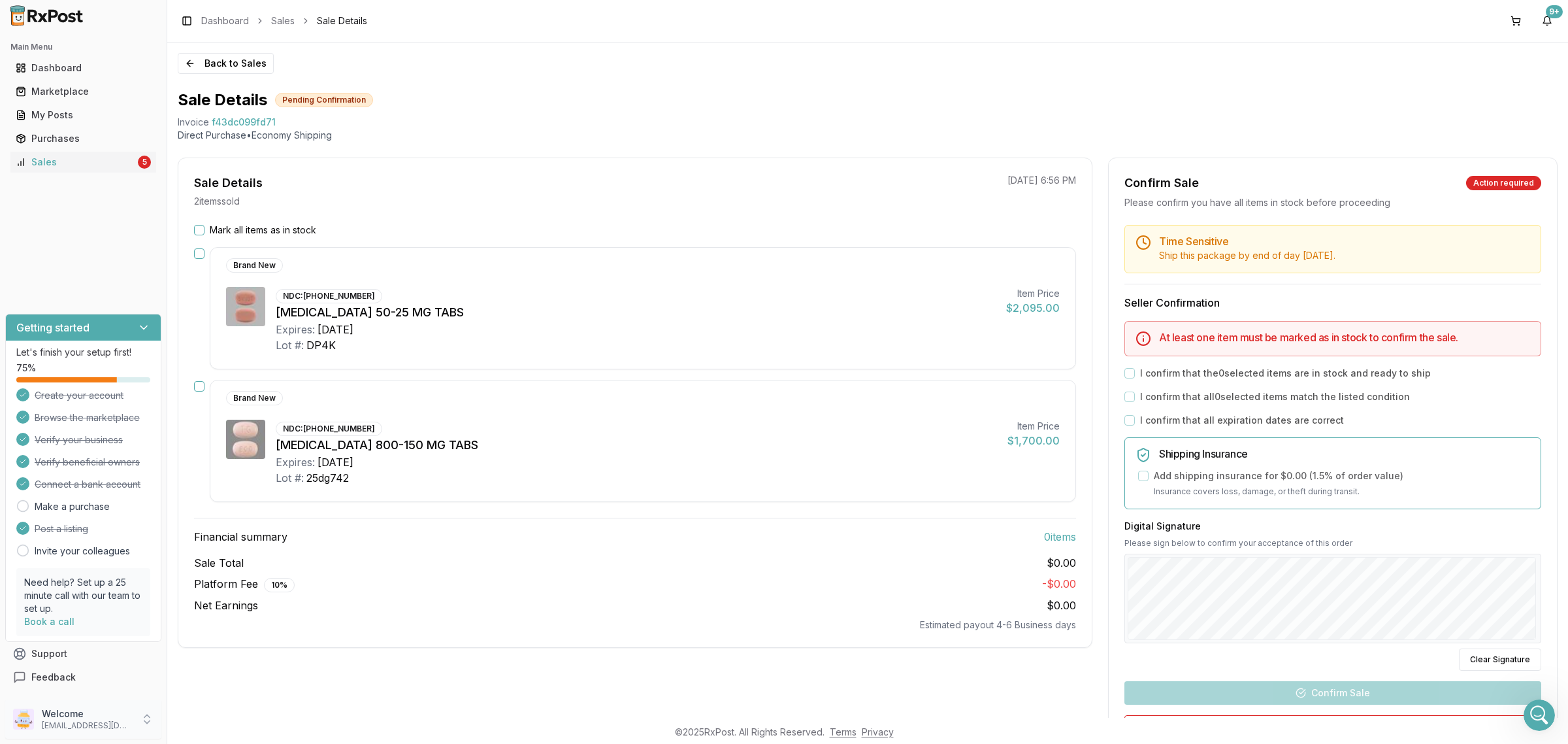
click at [67, 722] on p "dngpharmacy2@gmail.com" at bounding box center [87, 725] width 91 height 10
click at [207, 718] on span "Sign Out" at bounding box center [237, 722] width 124 height 13
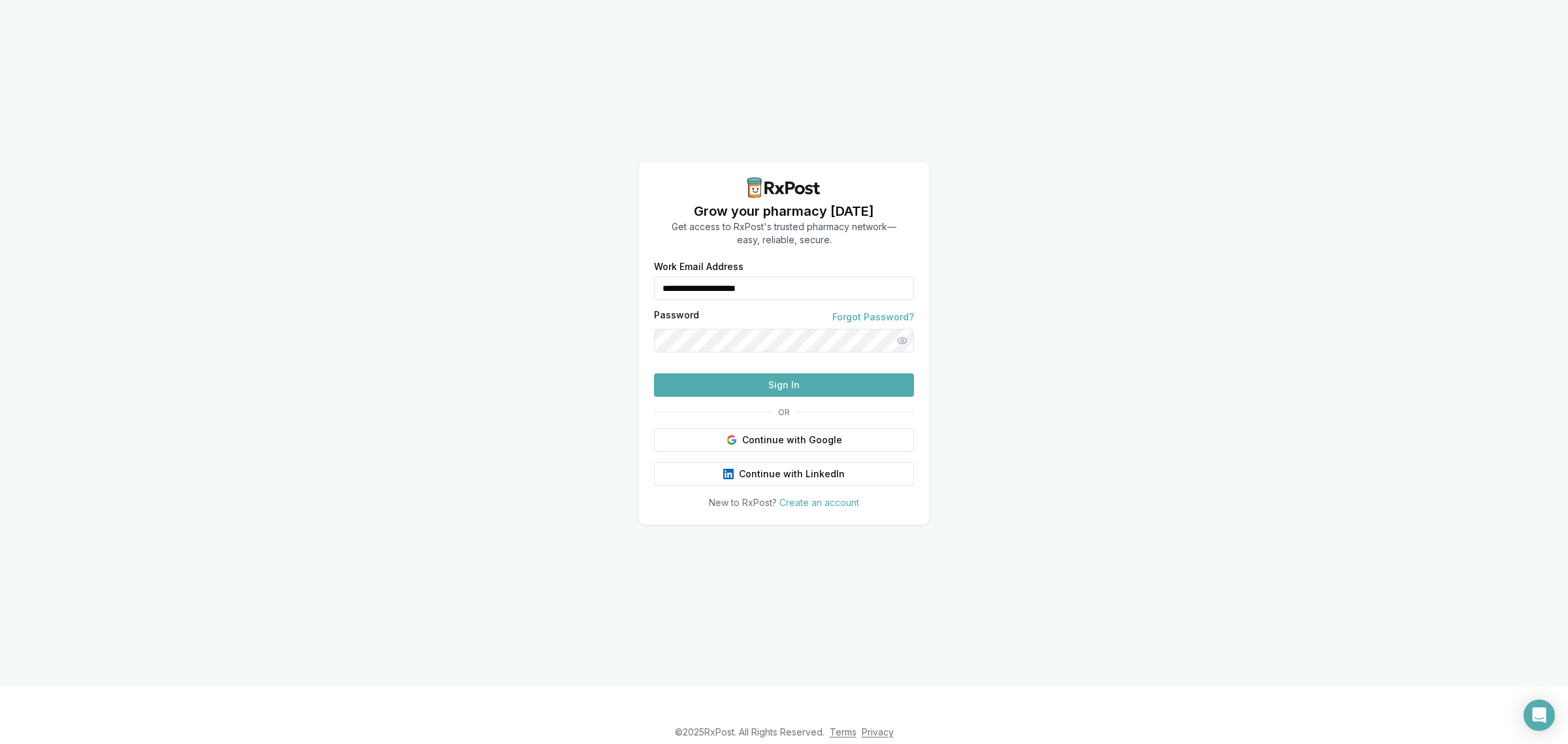
drag, startPoint x: 805, startPoint y: 268, endPoint x: 635, endPoint y: 260, distance: 170.2
click at [635, 262] on div "**********" at bounding box center [784, 343] width 1568 height 686
type input "**********"
click at [760, 397] on button "Sign In" at bounding box center [784, 385] width 260 height 24
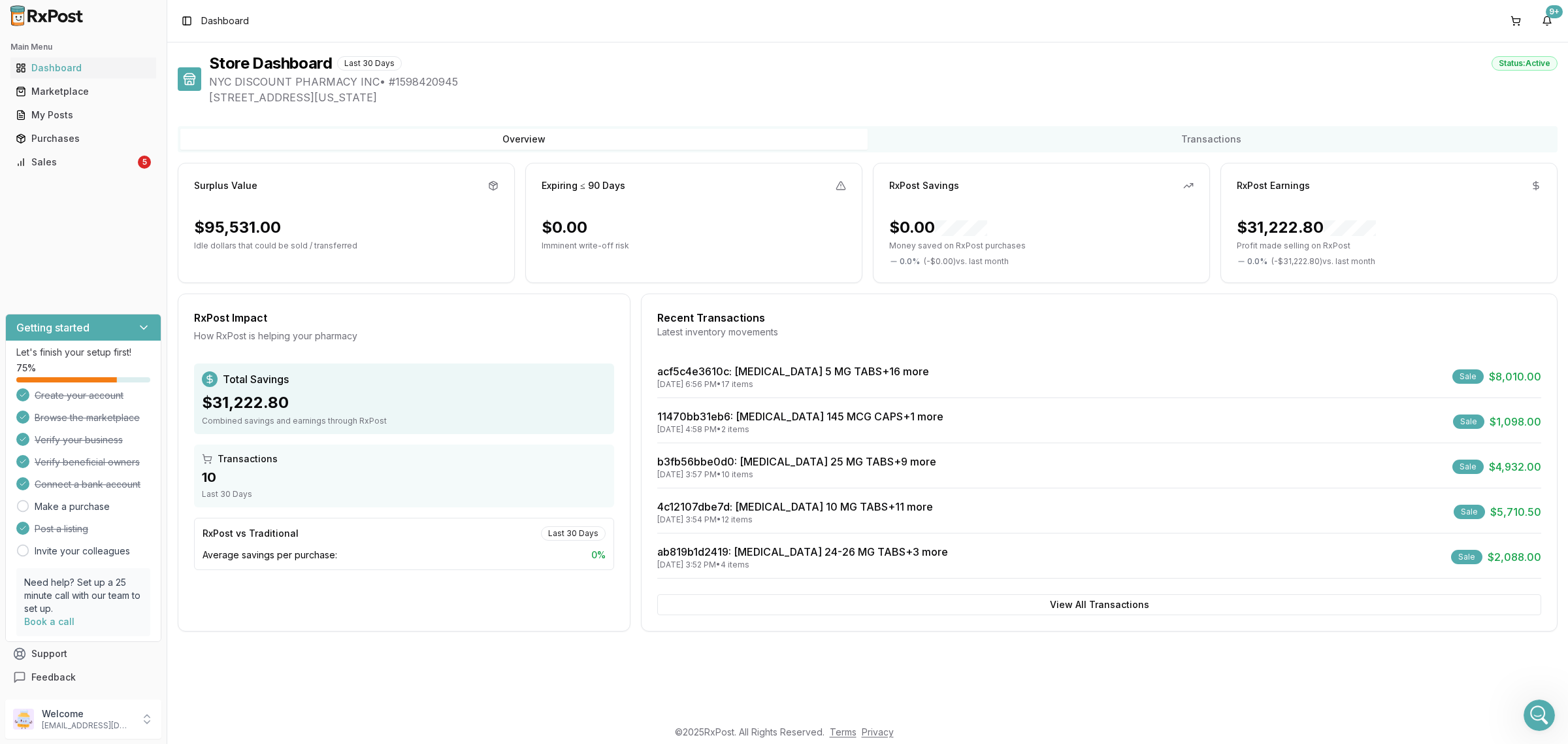
click at [1418, 710] on div "Store Dashboard Last 30 Days Status: Active NYC DISCOUNT PHARMACY INC • # 15984…" at bounding box center [867, 380] width 1401 height 675
click at [1540, 709] on icon "Open Intercom Messenger" at bounding box center [1540, 715] width 22 height 22
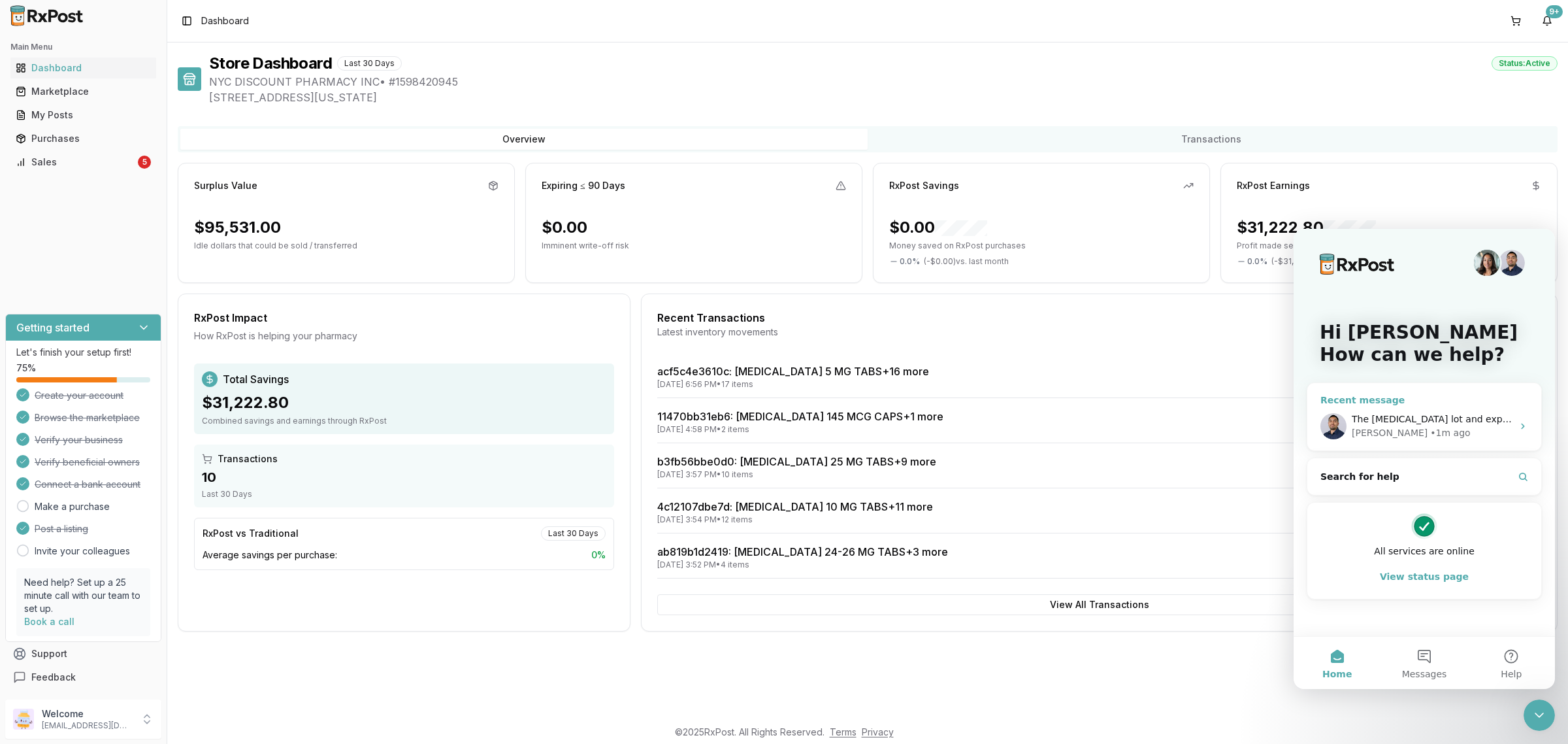
click at [1397, 422] on span "The [MEDICAL_DATA] lot and expiration is good" at bounding box center [1460, 419] width 216 height 10
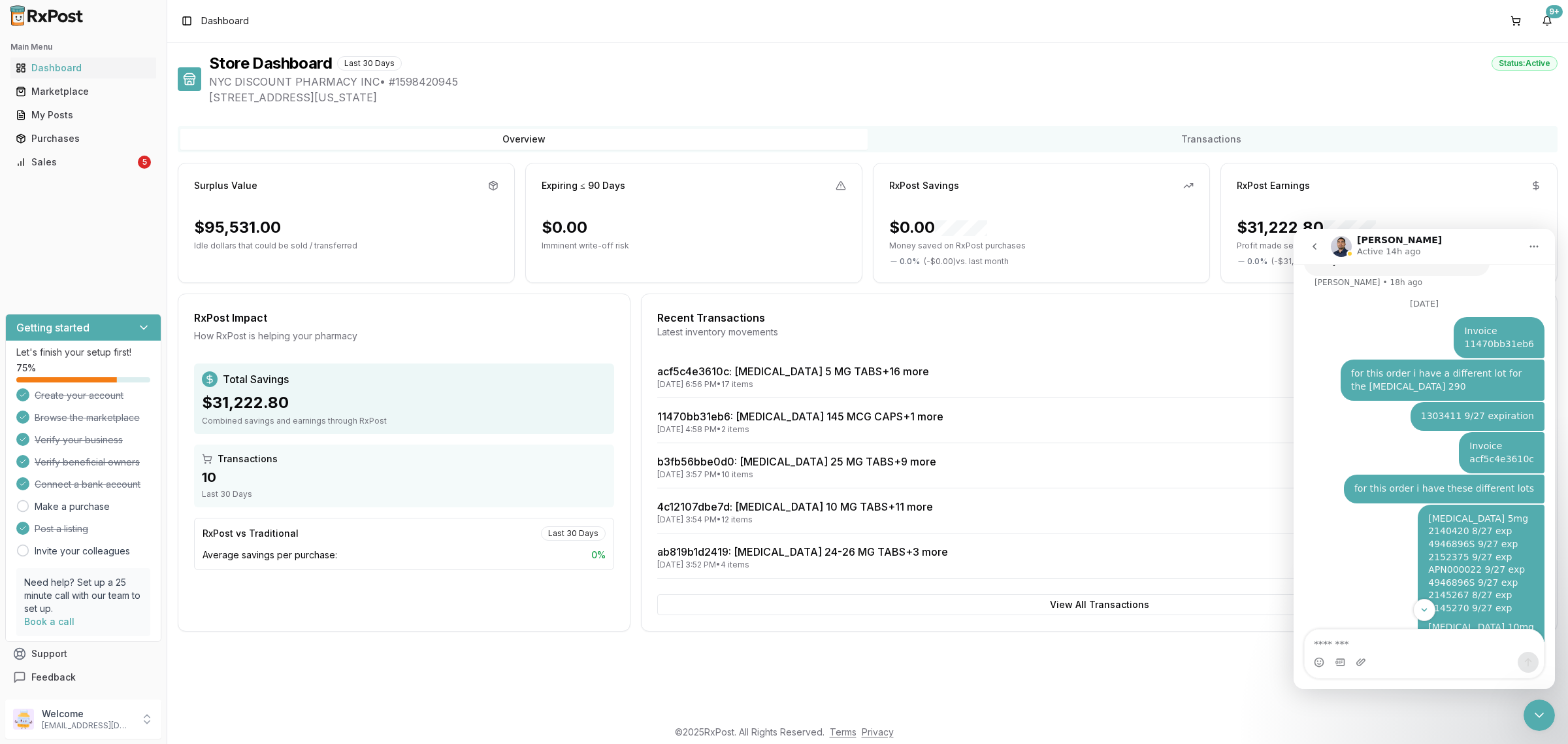
scroll to position [1515, 0]
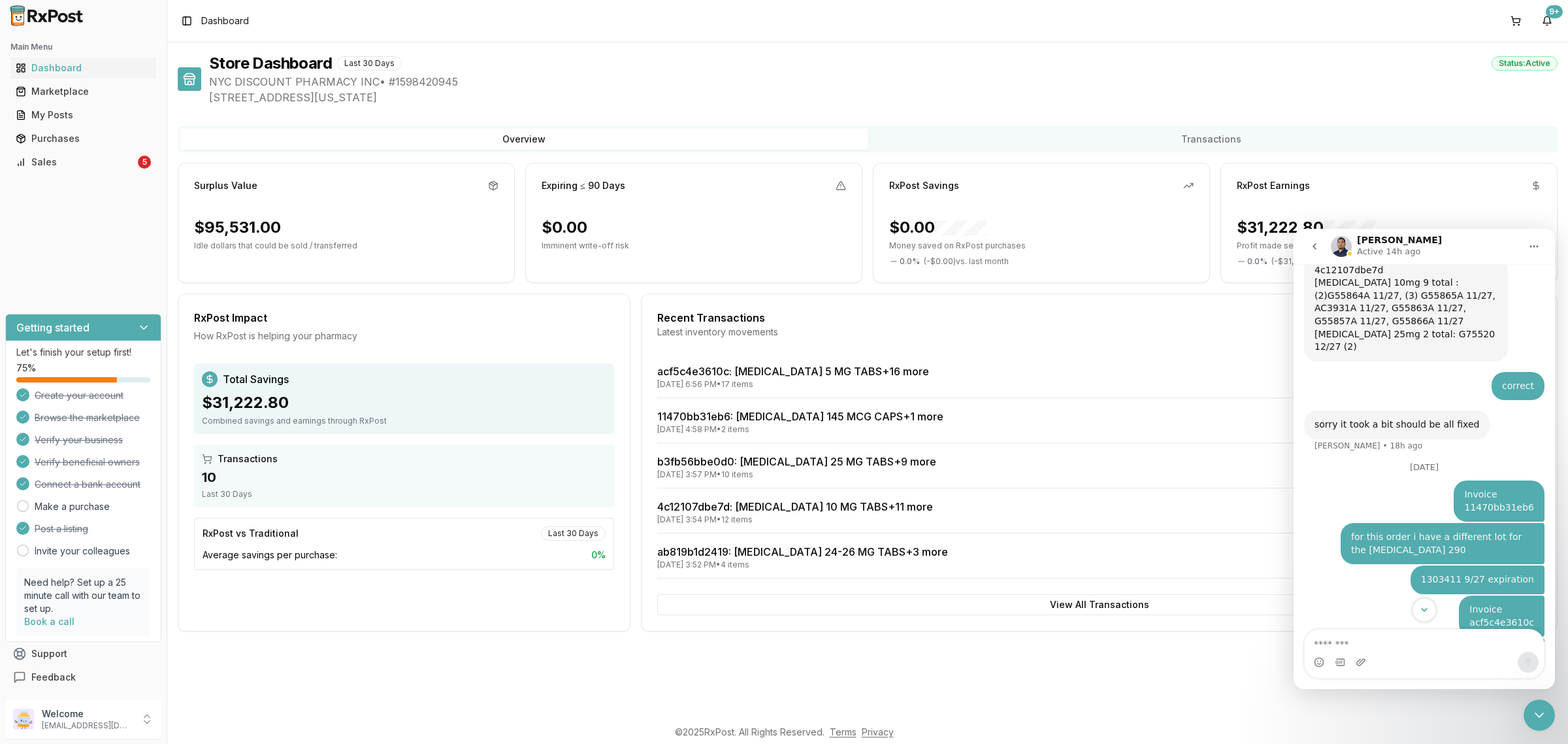
click at [1421, 604] on icon "Scroll to bottom" at bounding box center [1424, 610] width 12 height 12
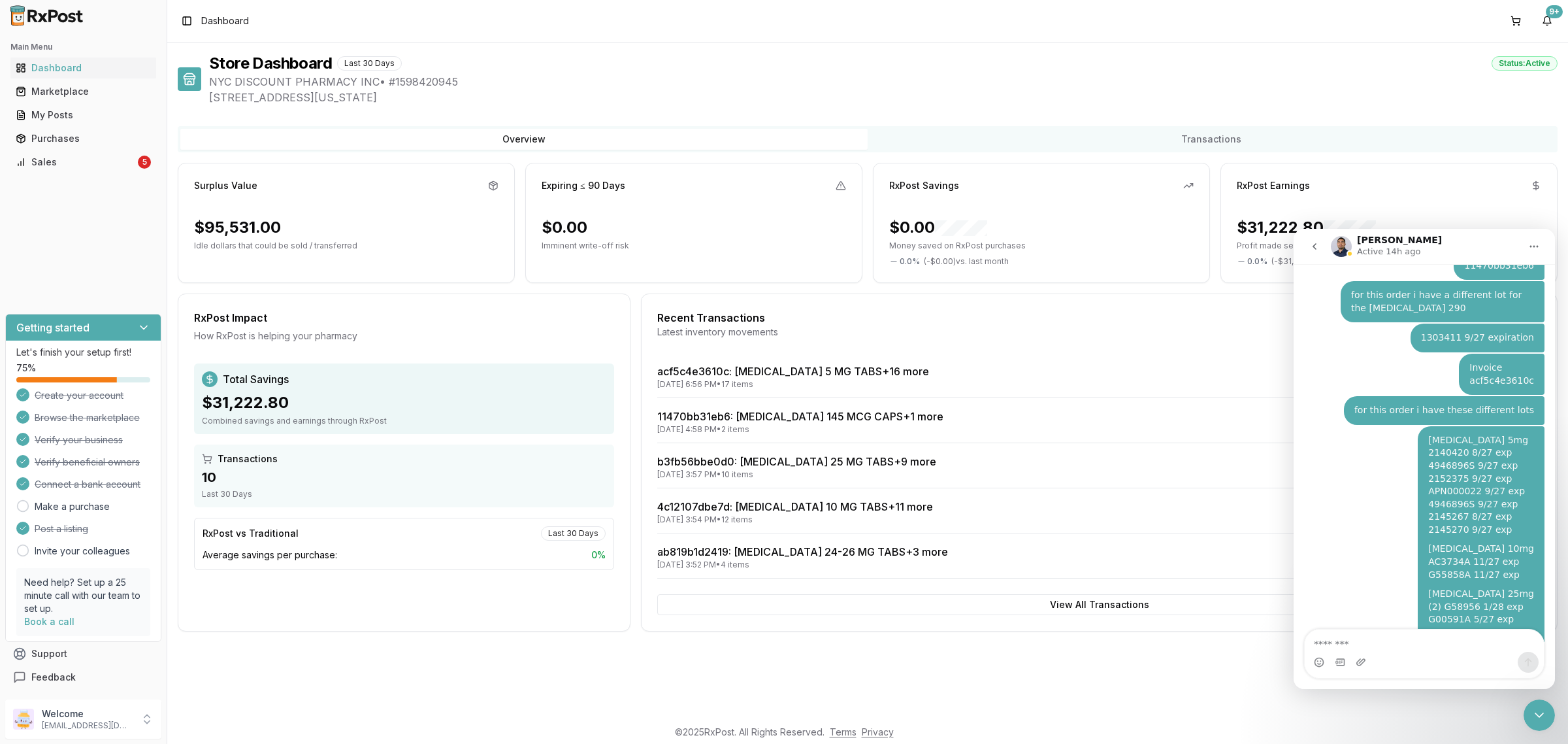
scroll to position [1760, 0]
click at [1241, 70] on div "Store Dashboard Last 30 Days Status: Active" at bounding box center [883, 63] width 1349 height 21
click at [119, 706] on div "Welcome nycdiscountpharma2@gmail.com" at bounding box center [83, 719] width 156 height 39
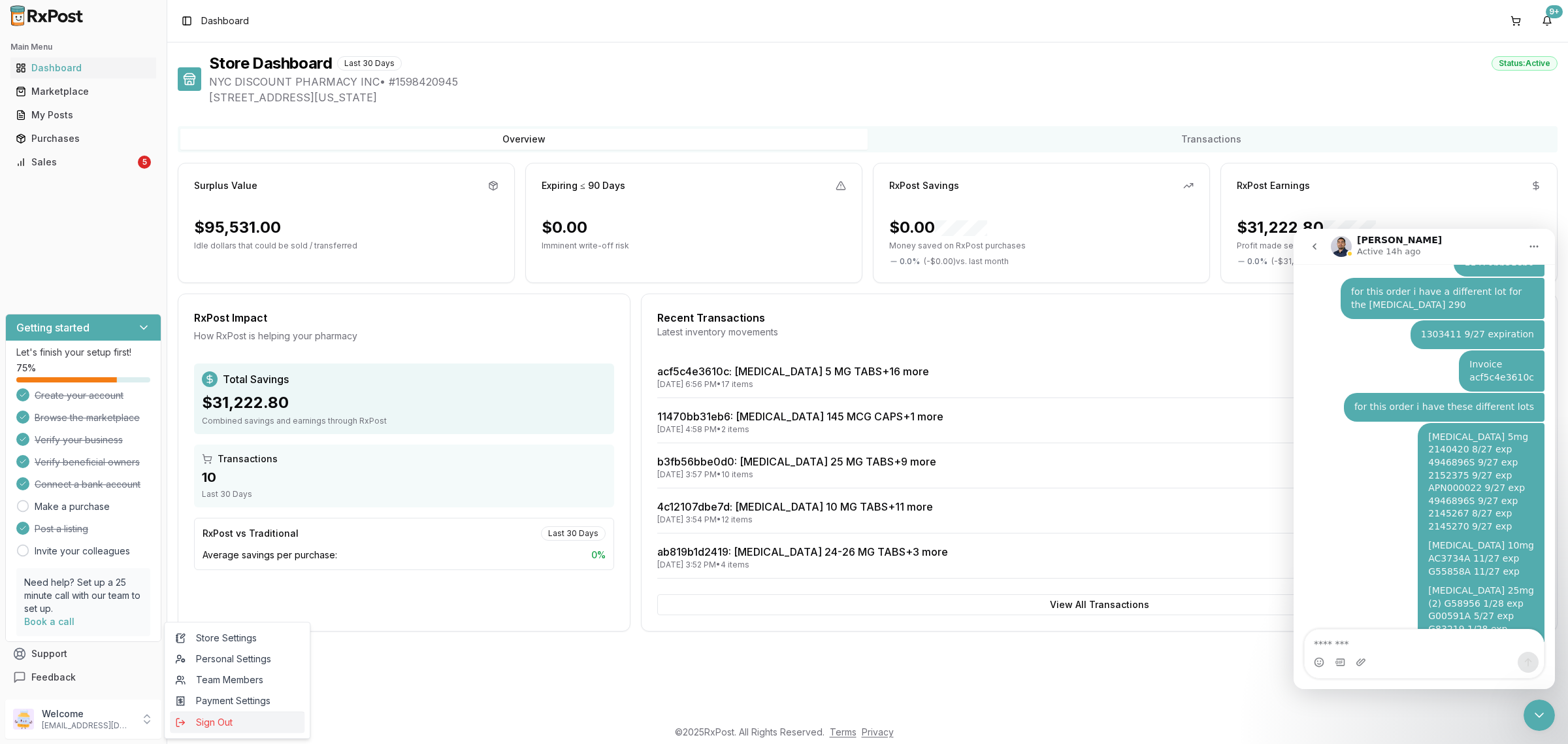
click at [203, 721] on span "Sign Out" at bounding box center [237, 722] width 124 height 13
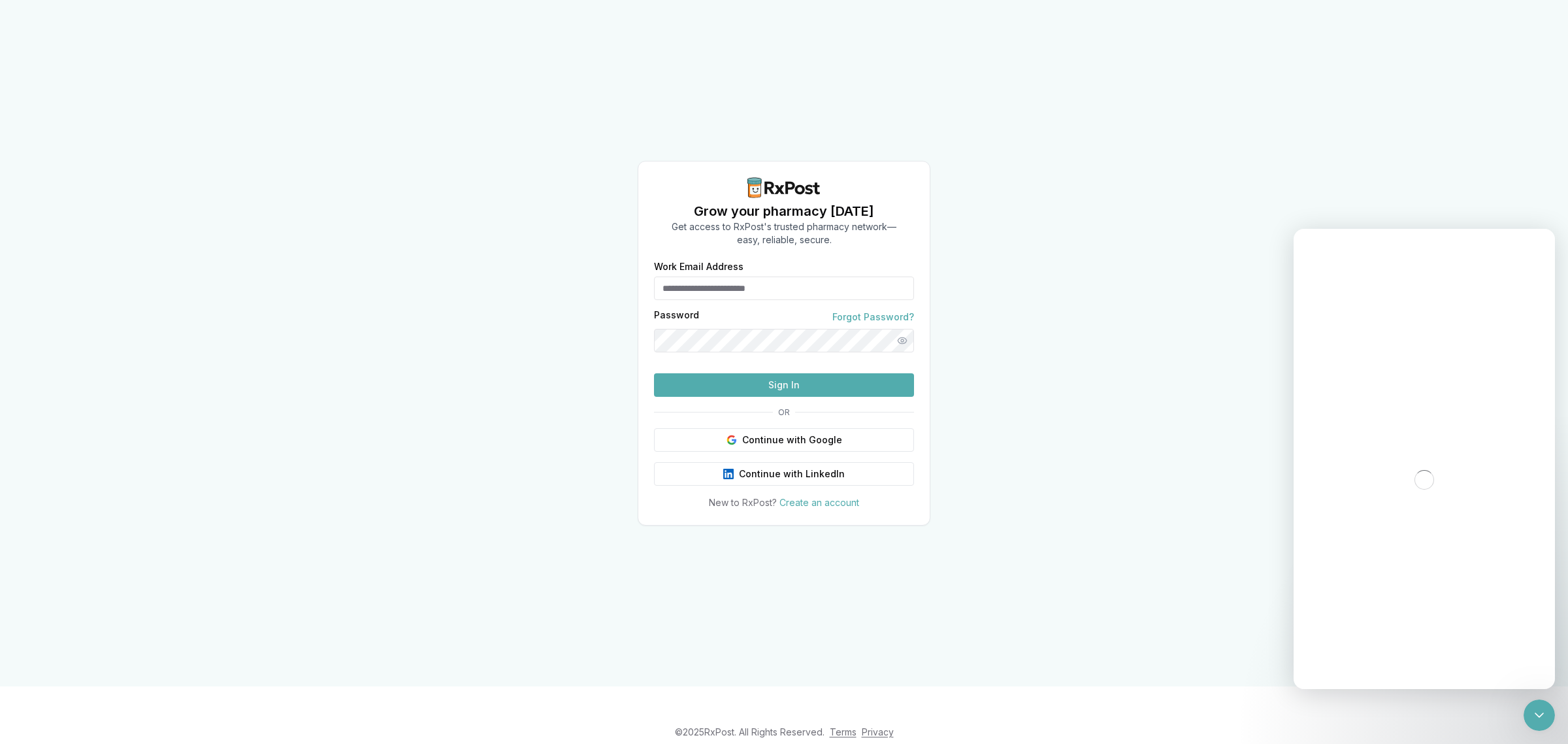
type input "**********"
drag, startPoint x: 861, startPoint y: 271, endPoint x: 608, endPoint y: 278, distance: 253.1
click at [608, 278] on div "**********" at bounding box center [784, 343] width 1568 height 686
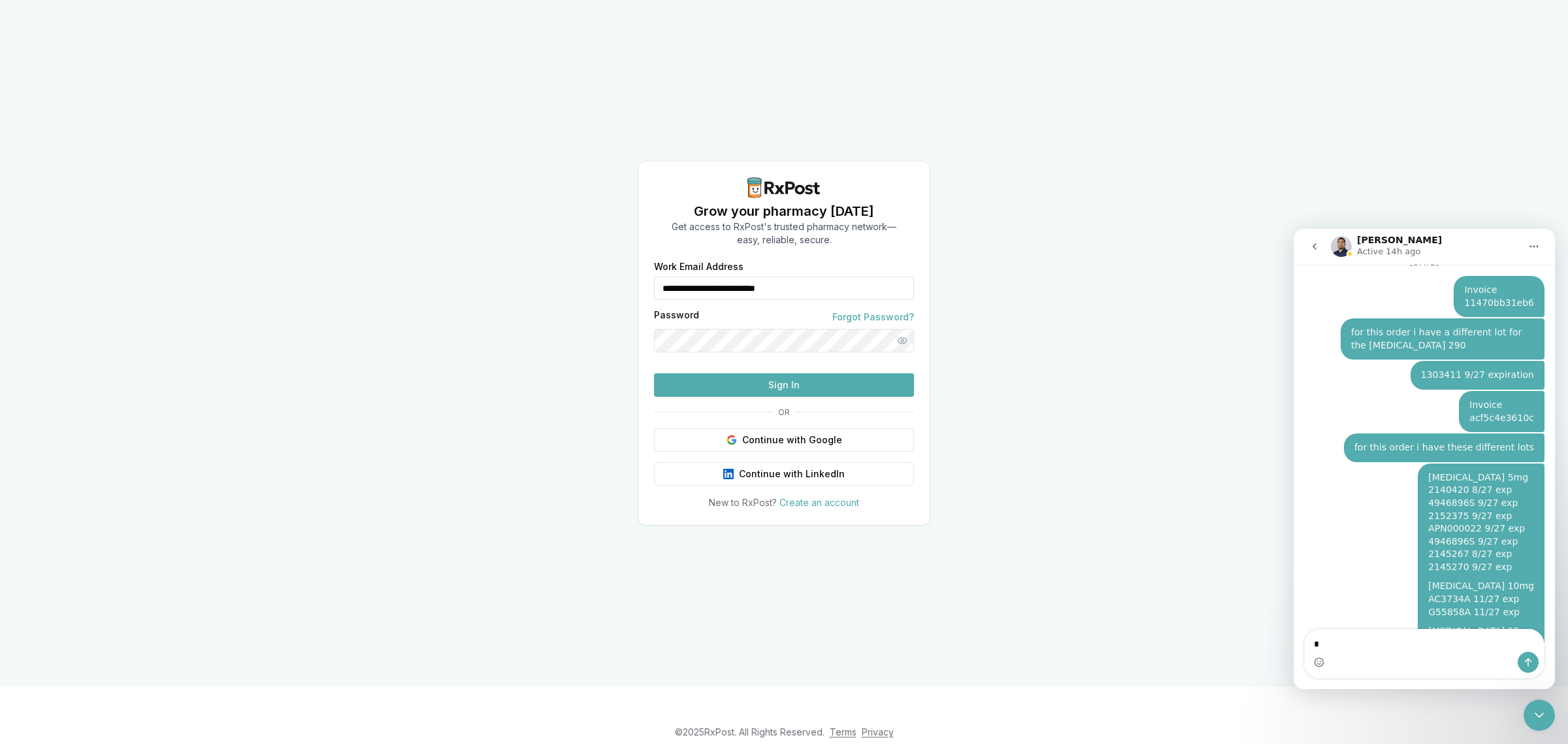
scroll to position [1760, 0]
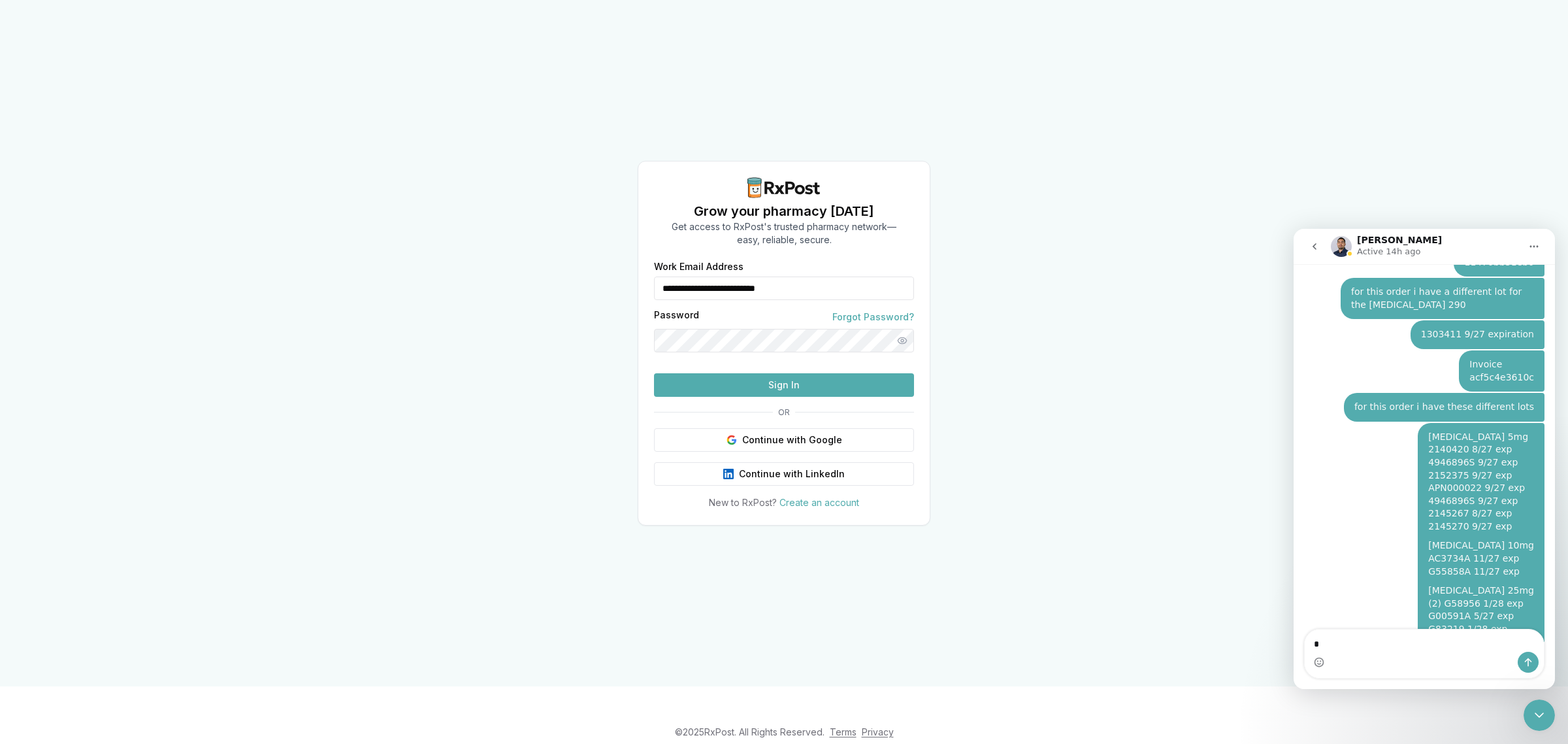
type textarea "*"
drag, startPoint x: 1543, startPoint y: 706, endPoint x: 1533, endPoint y: 704, distance: 10.2
click at [1543, 706] on div "Close Intercom Messenger" at bounding box center [1539, 714] width 31 height 31
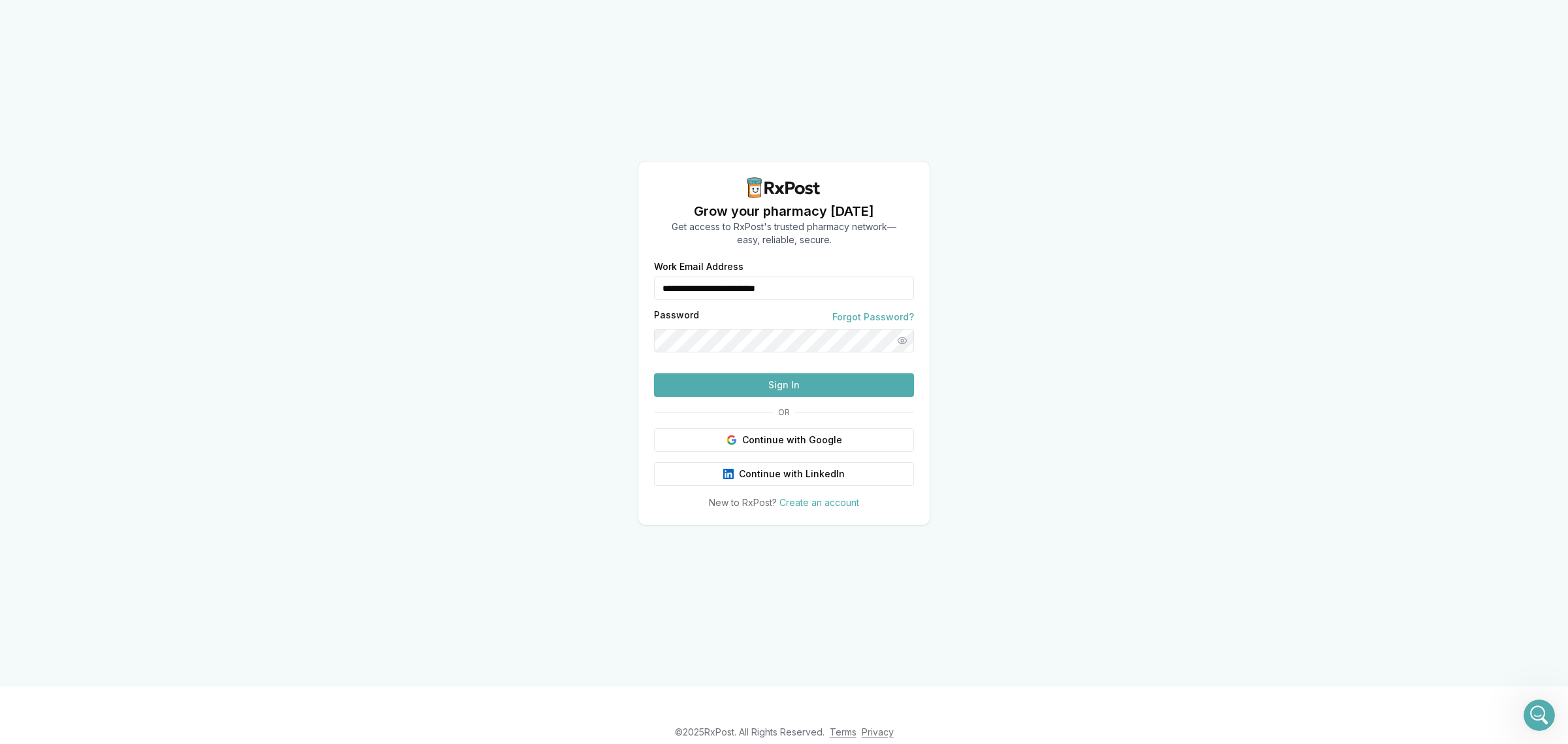
type input "**********"
